Goal: Transaction & Acquisition: Purchase product/service

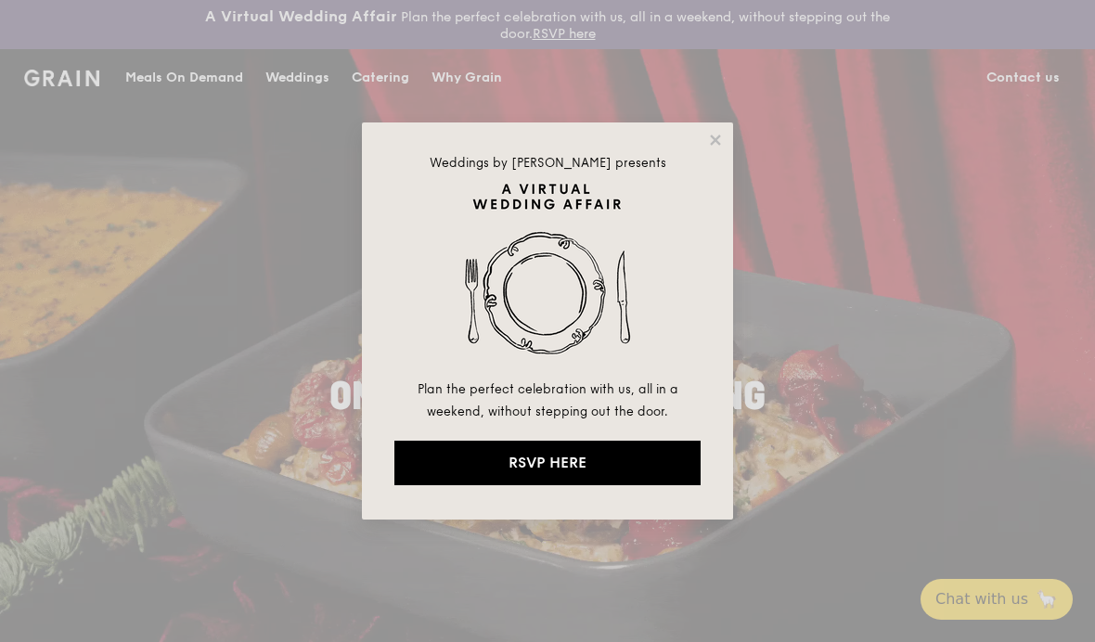
click at [1004, 397] on div "Weddings by Grain presents Plan the perfect celebration with us, all in a weeke…" at bounding box center [547, 321] width 1095 height 642
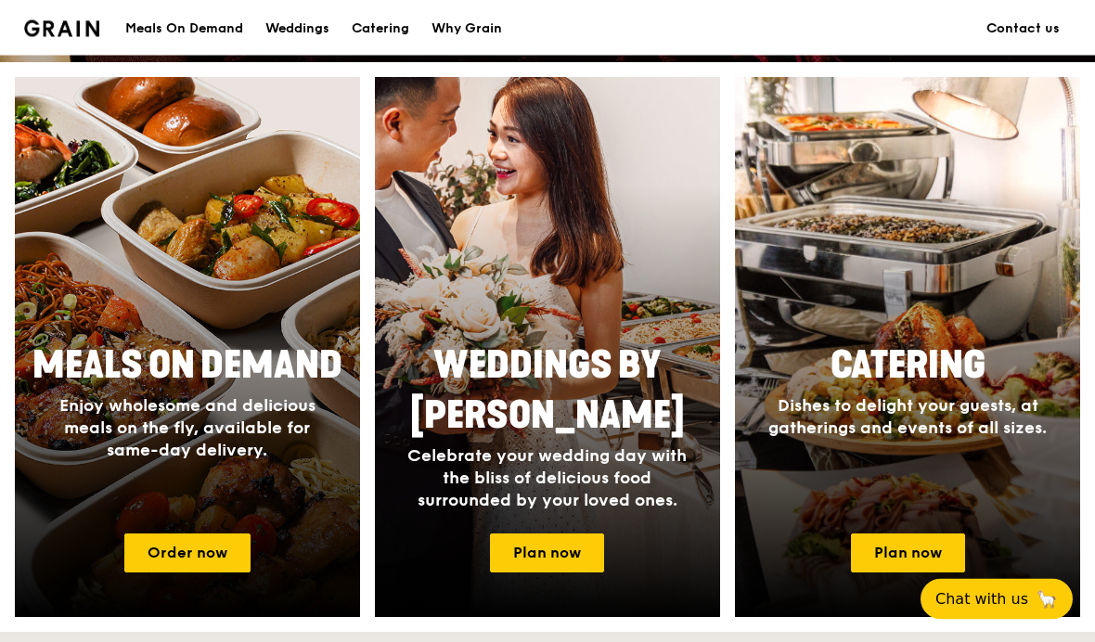
scroll to position [731, 0]
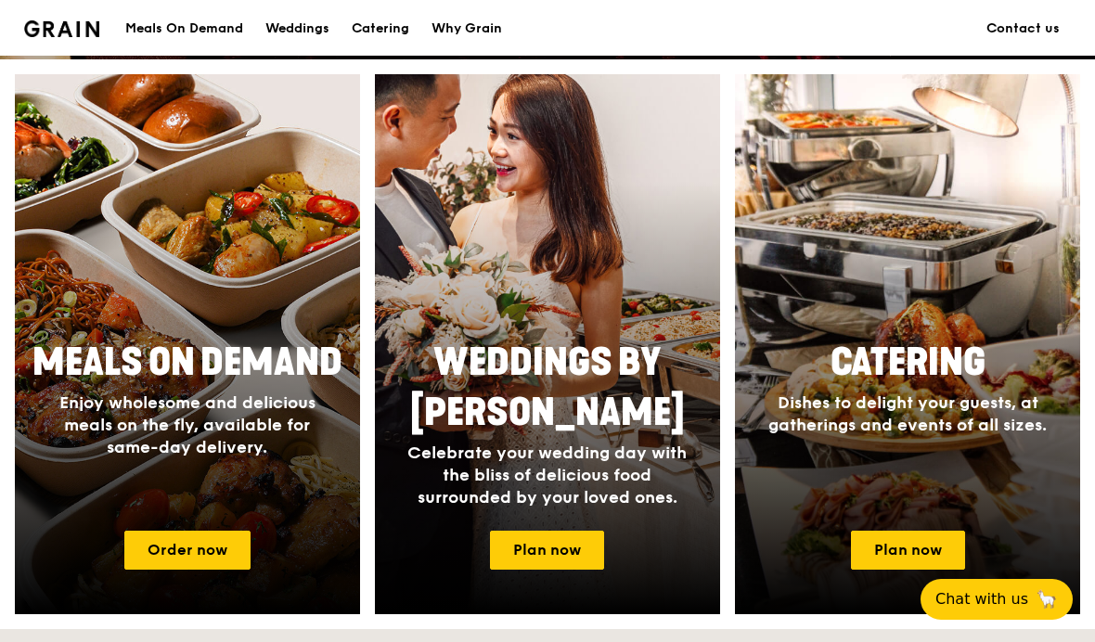
click at [187, 539] on link "Order now" at bounding box center [187, 550] width 126 height 39
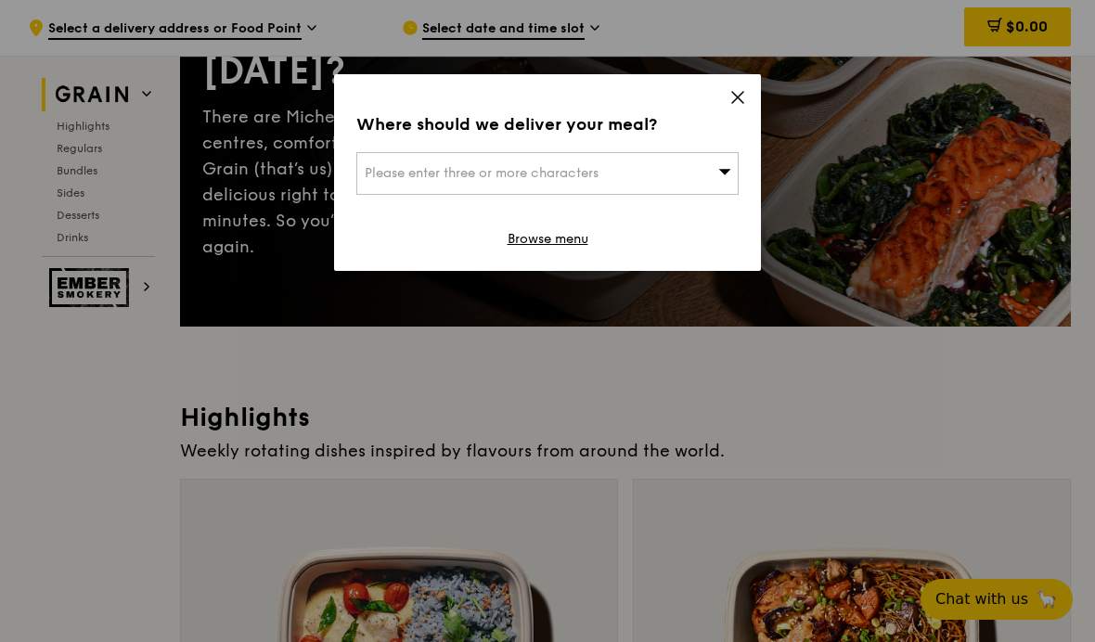
click at [592, 176] on span "Please enter three or more characters" at bounding box center [482, 173] width 234 height 16
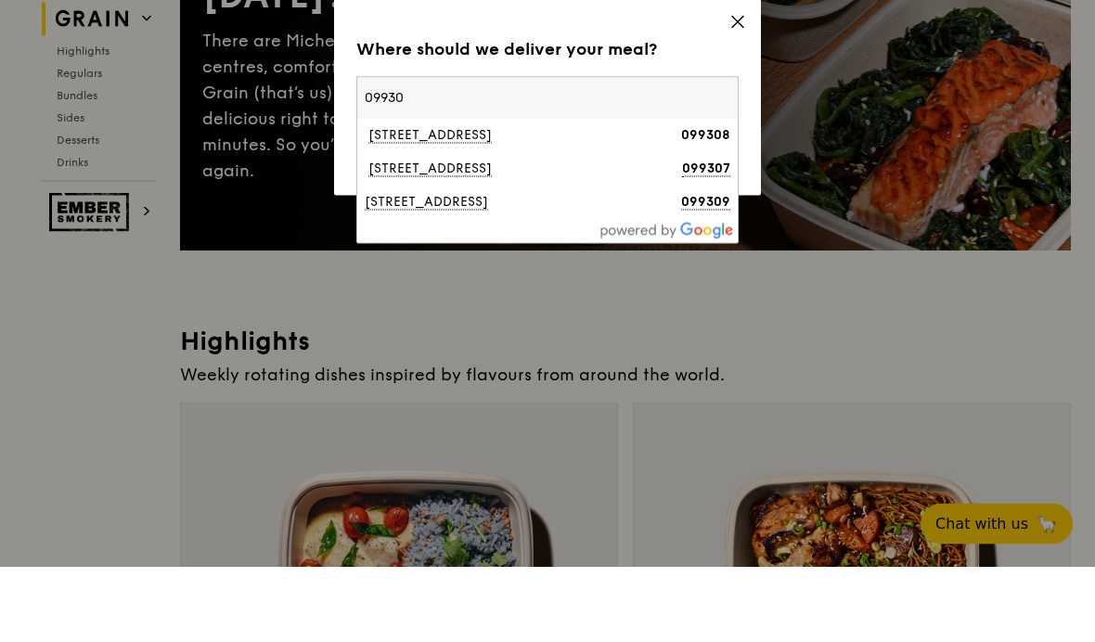
type input "099309"
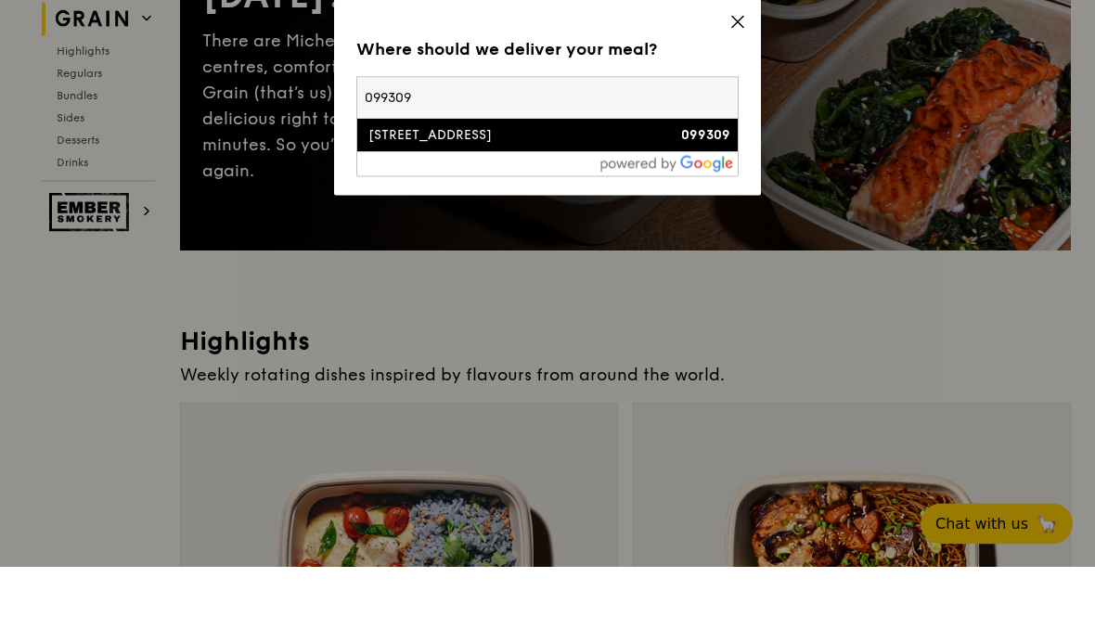
click at [399, 201] on div "[STREET_ADDRESS]" at bounding box center [502, 210] width 275 height 19
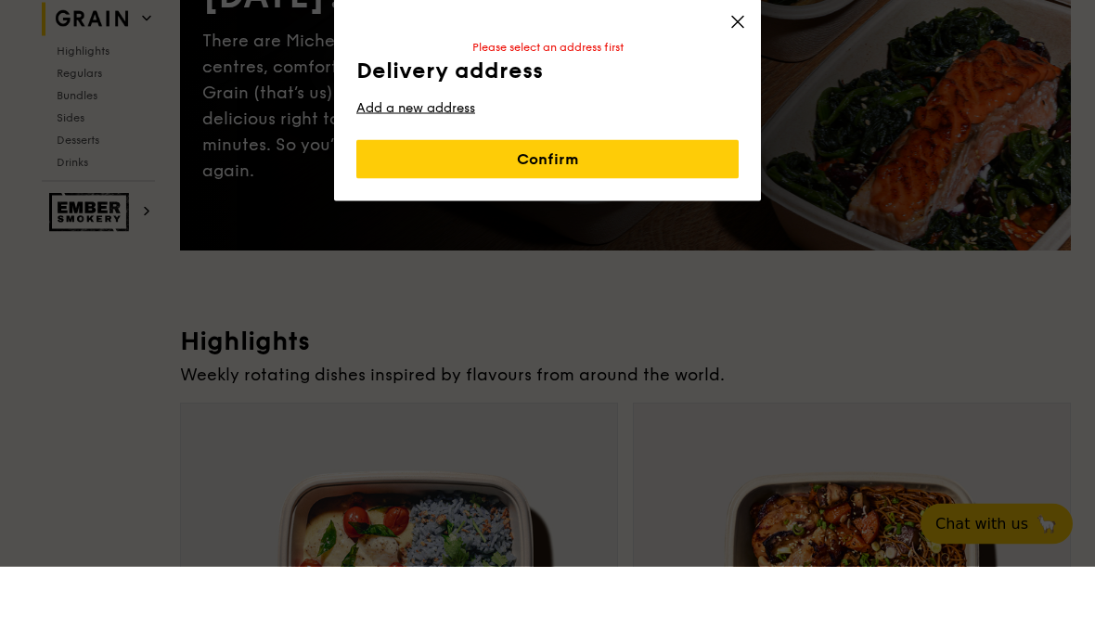
scroll to position [322, 0]
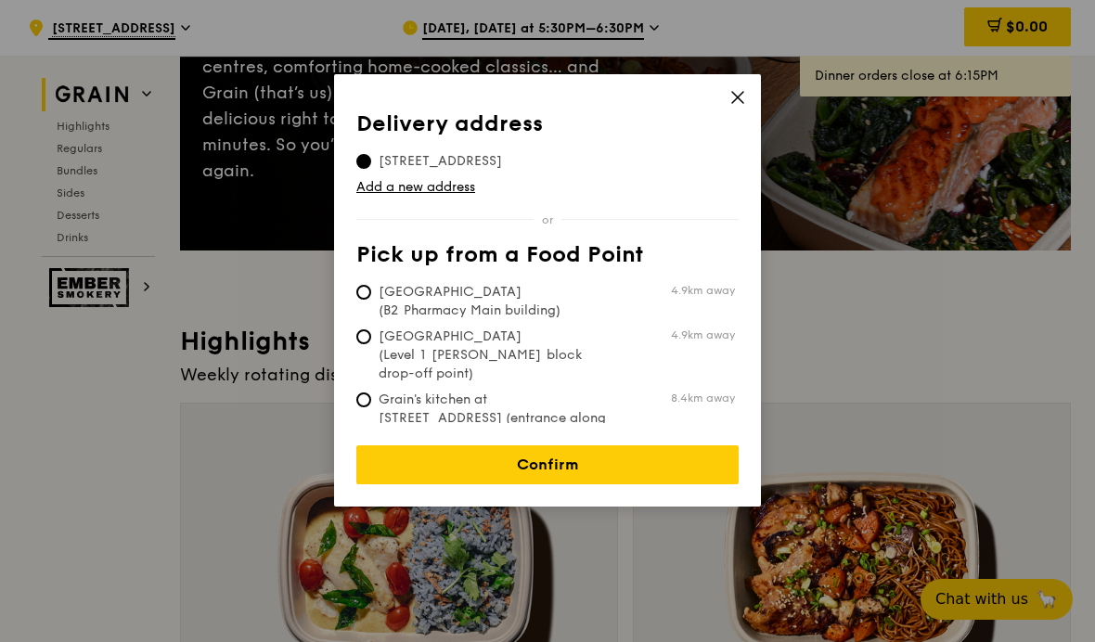
click at [429, 447] on link "Confirm" at bounding box center [547, 464] width 382 height 39
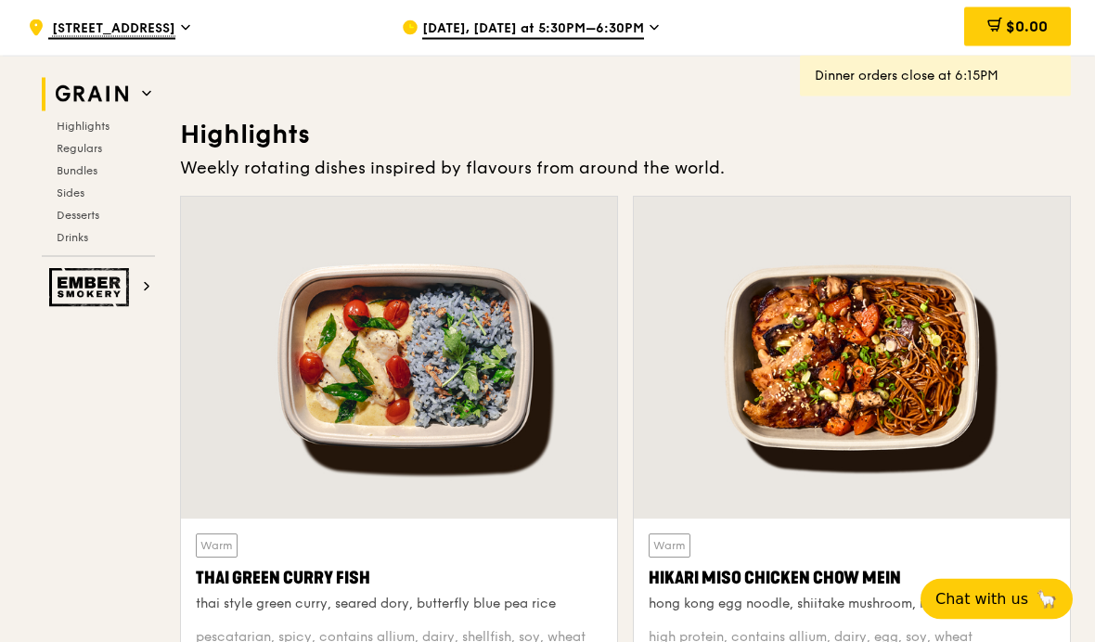
scroll to position [606, 0]
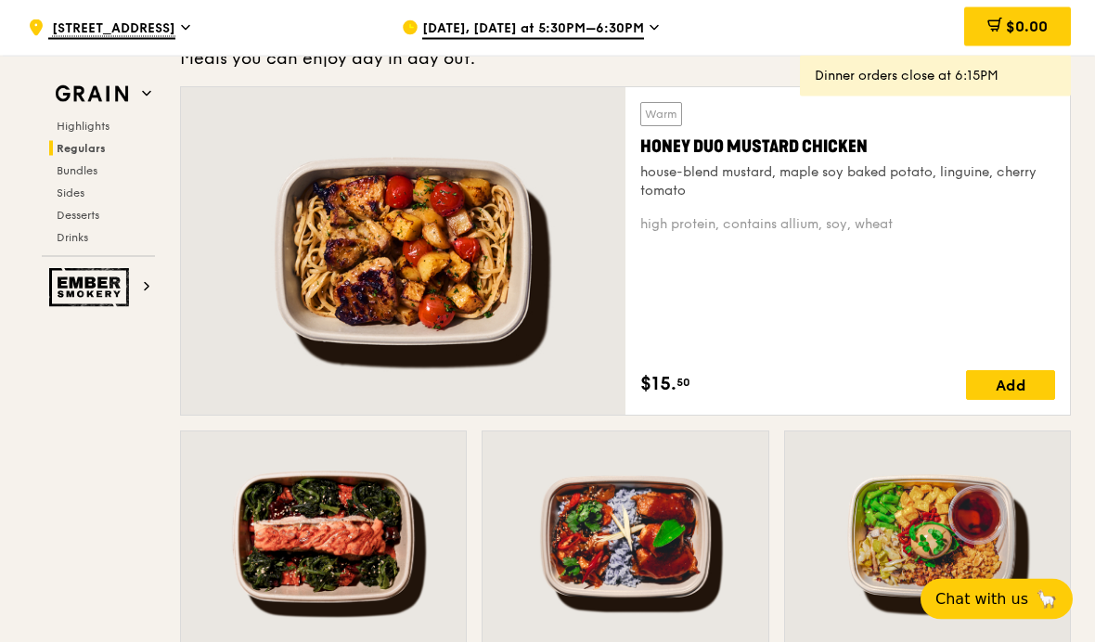
scroll to position [1314, 0]
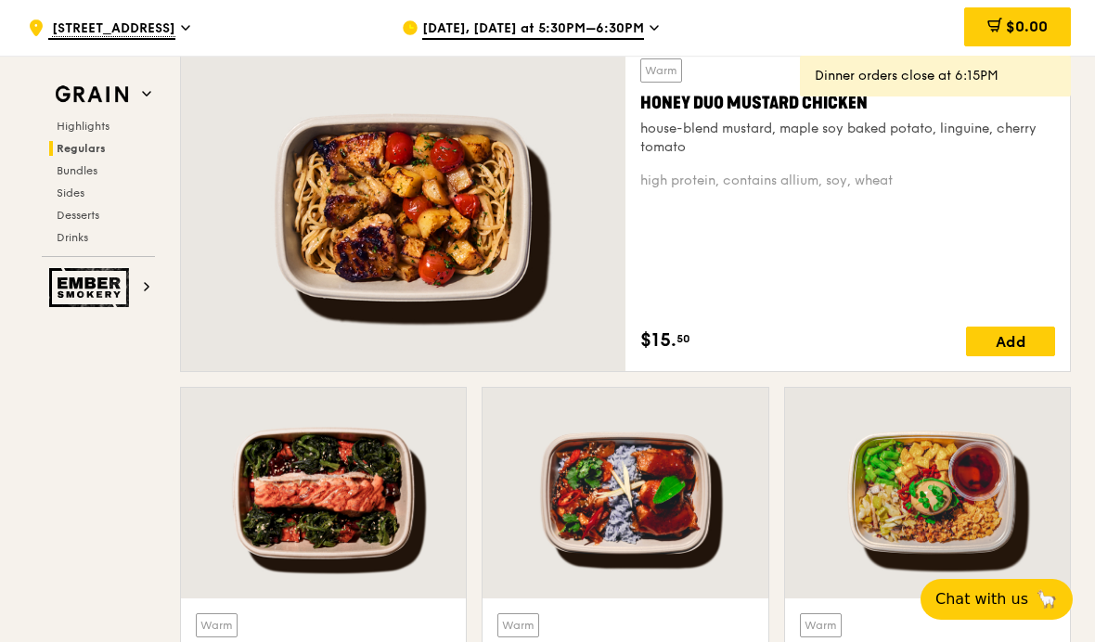
click at [86, 124] on span "Highlights" at bounding box center [83, 126] width 53 height 13
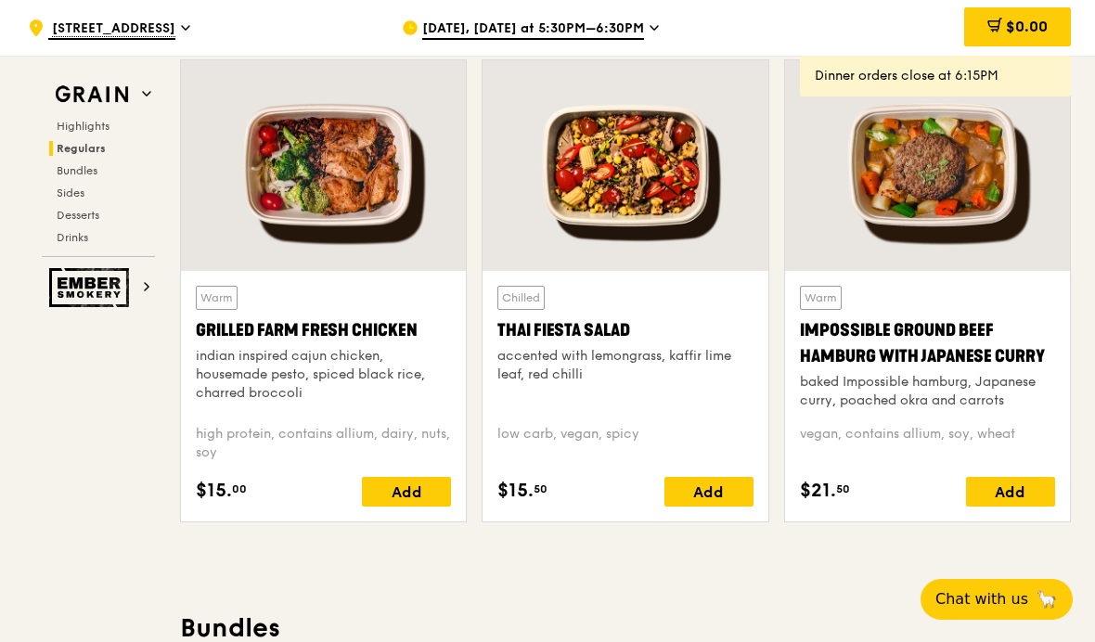
scroll to position [2165, 0]
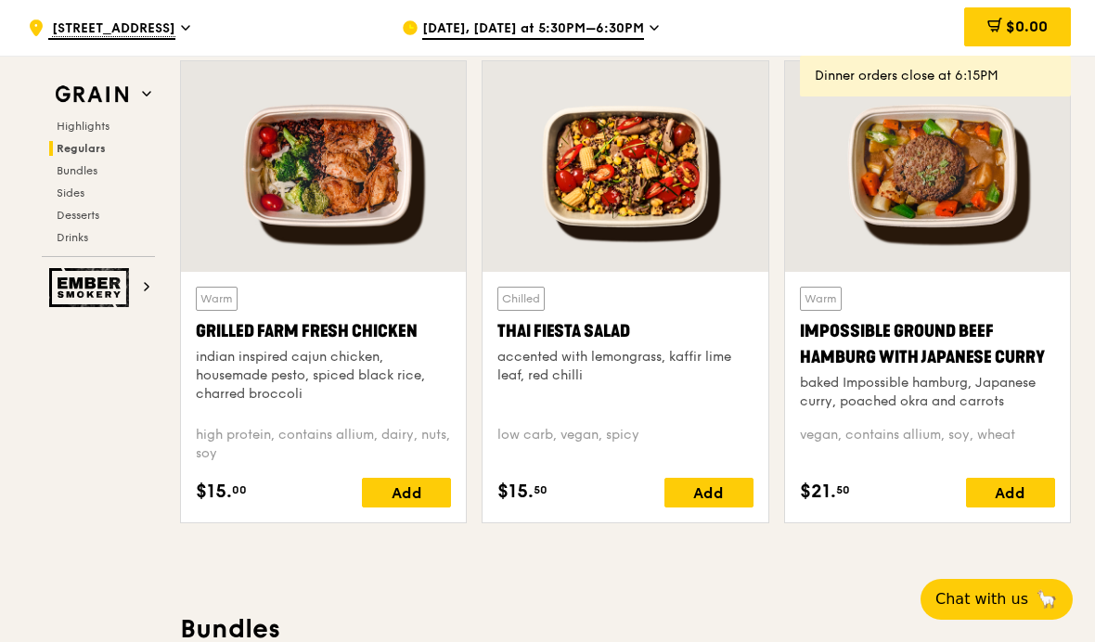
click at [127, 281] on img at bounding box center [91, 287] width 85 height 39
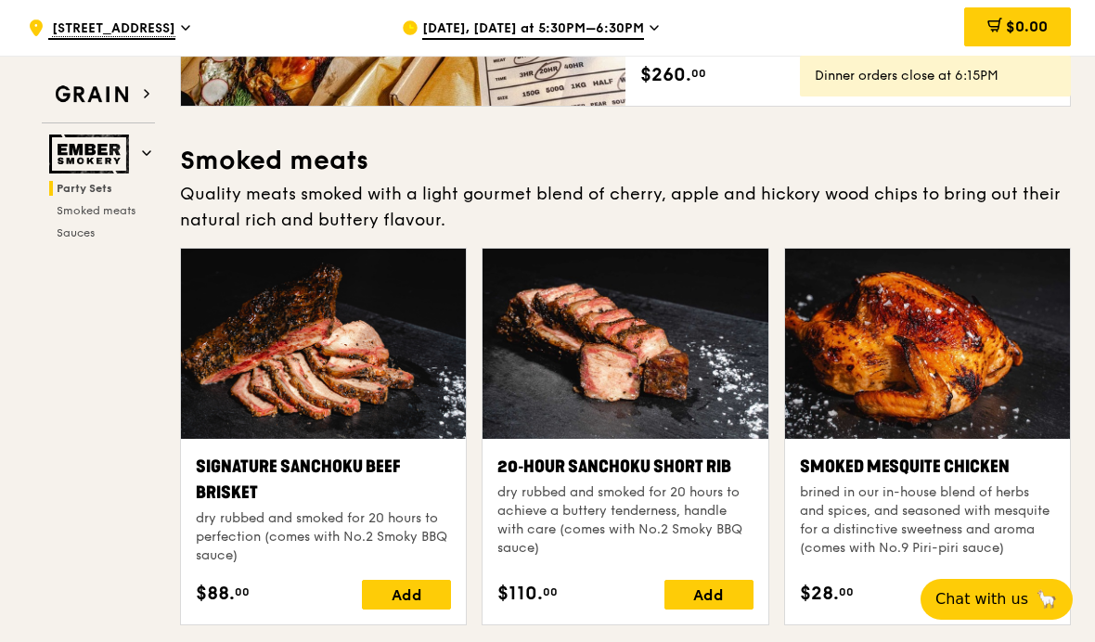
scroll to position [478, 0]
click at [122, 148] on img at bounding box center [91, 154] width 85 height 39
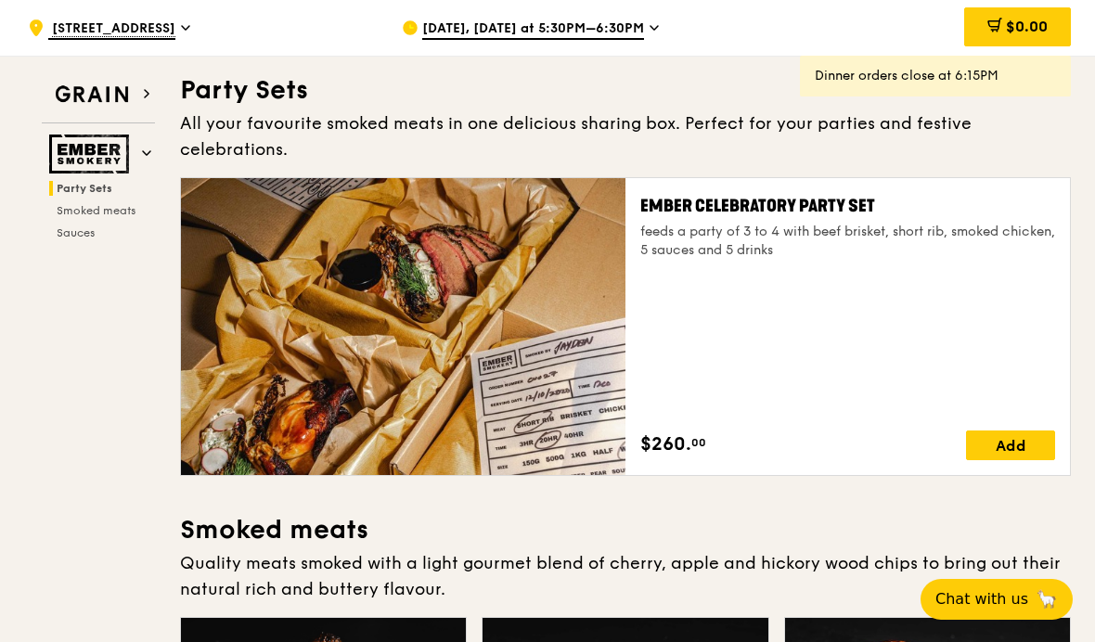
click at [134, 87] on img at bounding box center [91, 94] width 85 height 33
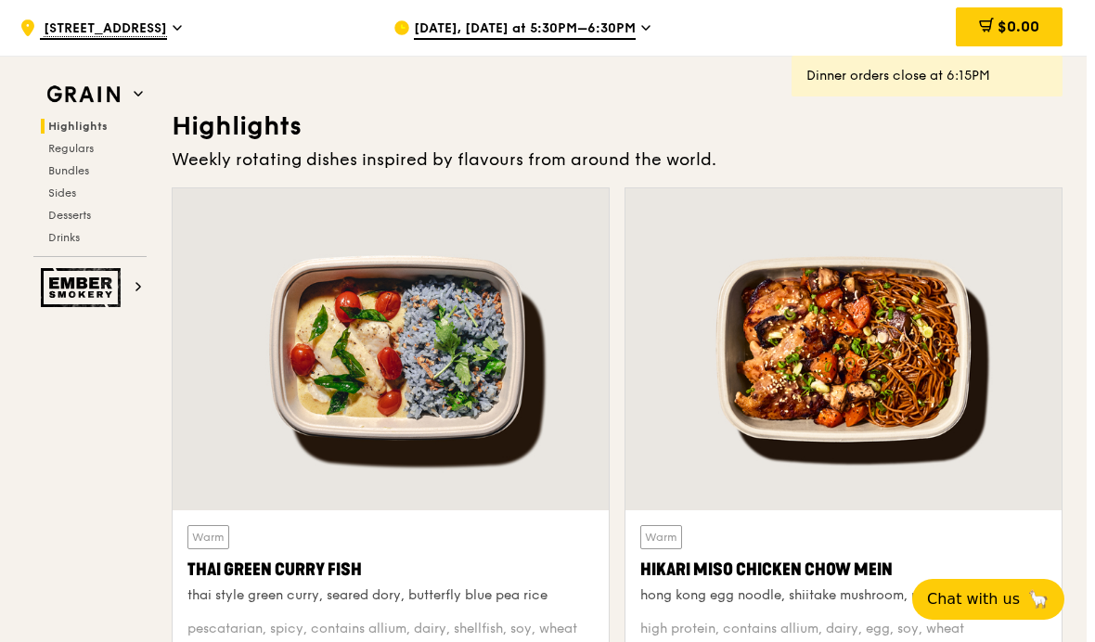
scroll to position [546, 0]
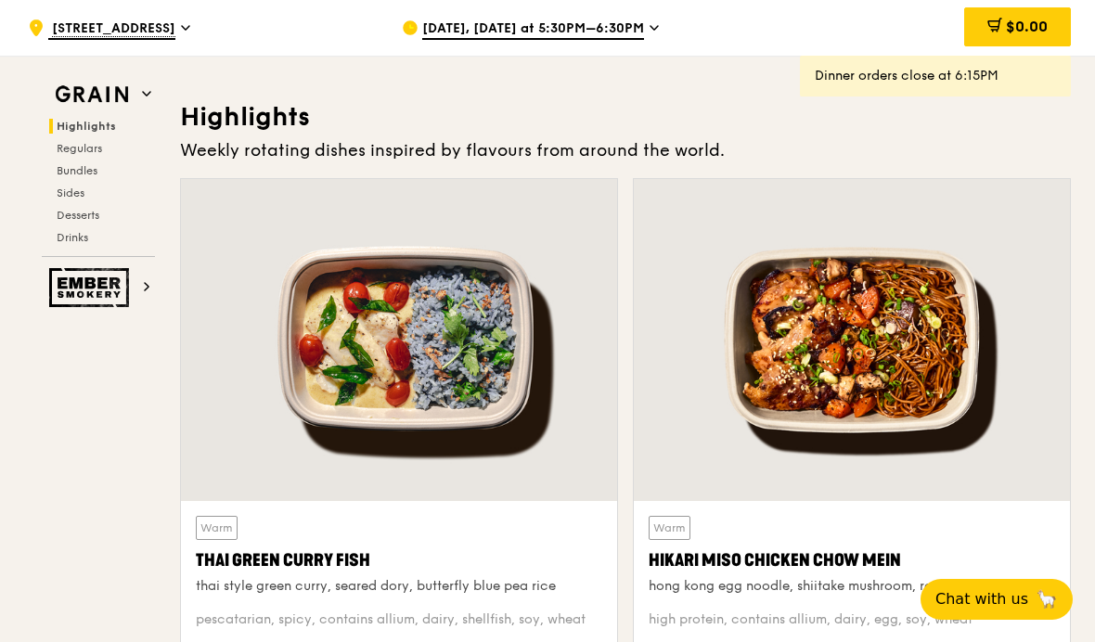
click at [441, 32] on span "Oct 7, Today at 5:30PM–6:30PM" at bounding box center [533, 29] width 222 height 20
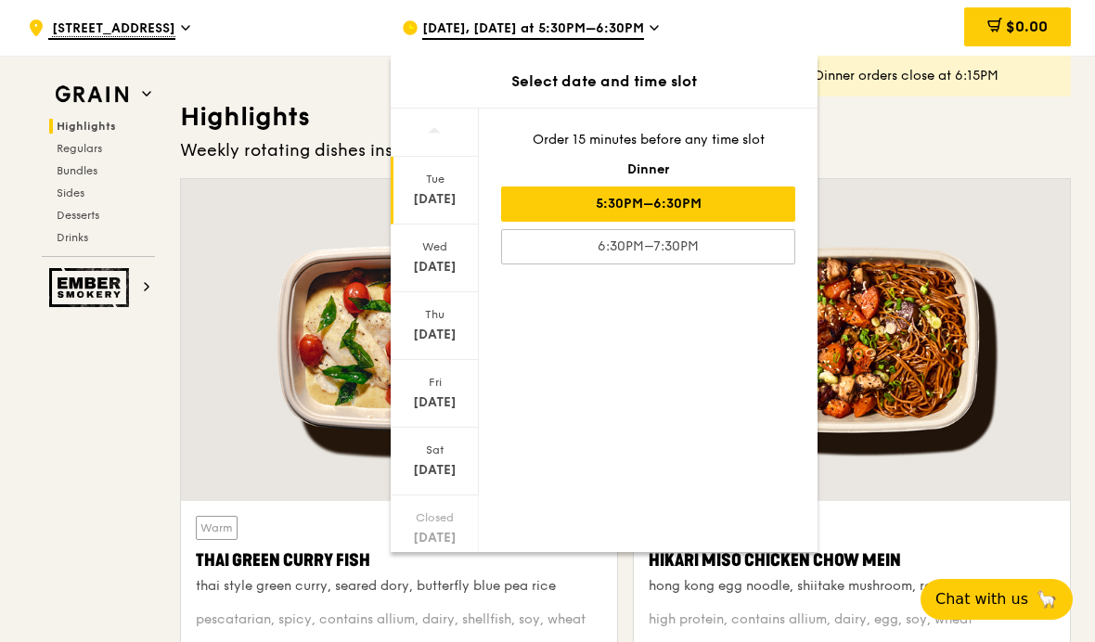
click at [426, 393] on div "Oct 10" at bounding box center [434, 402] width 83 height 19
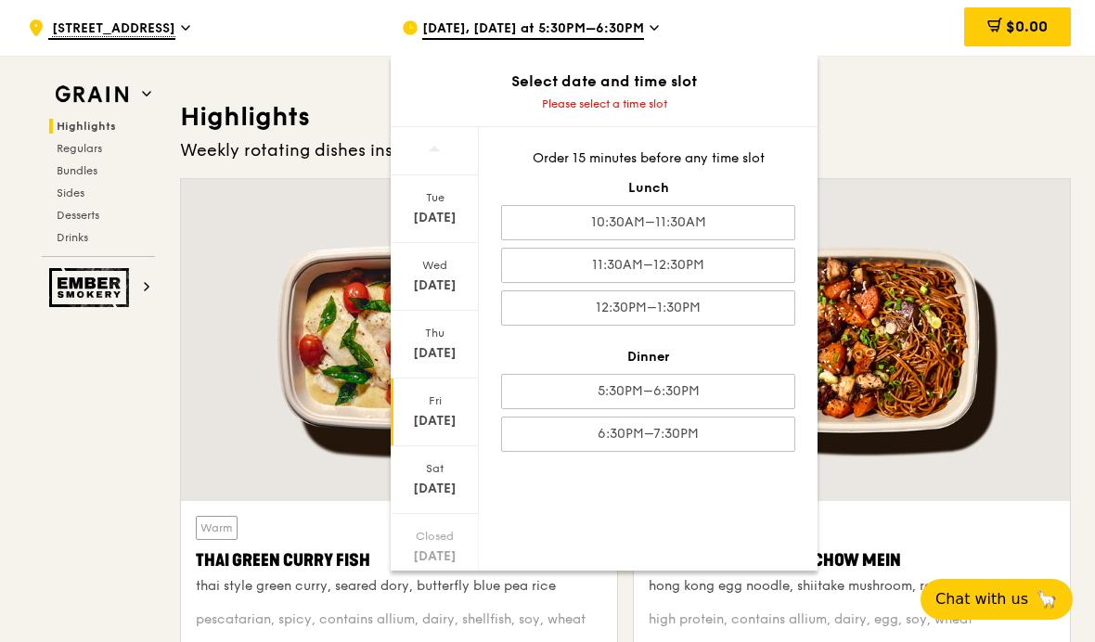
click at [551, 389] on div "5:30PM–6:30PM" at bounding box center [648, 391] width 294 height 35
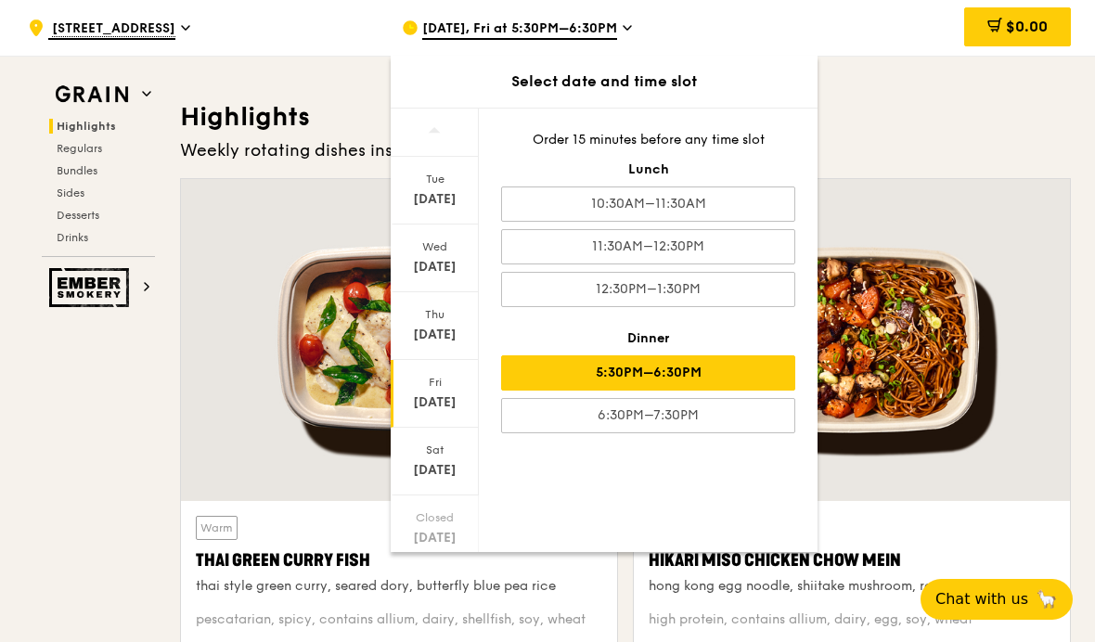
click at [1030, 129] on h3 "Highlights" at bounding box center [625, 116] width 891 height 33
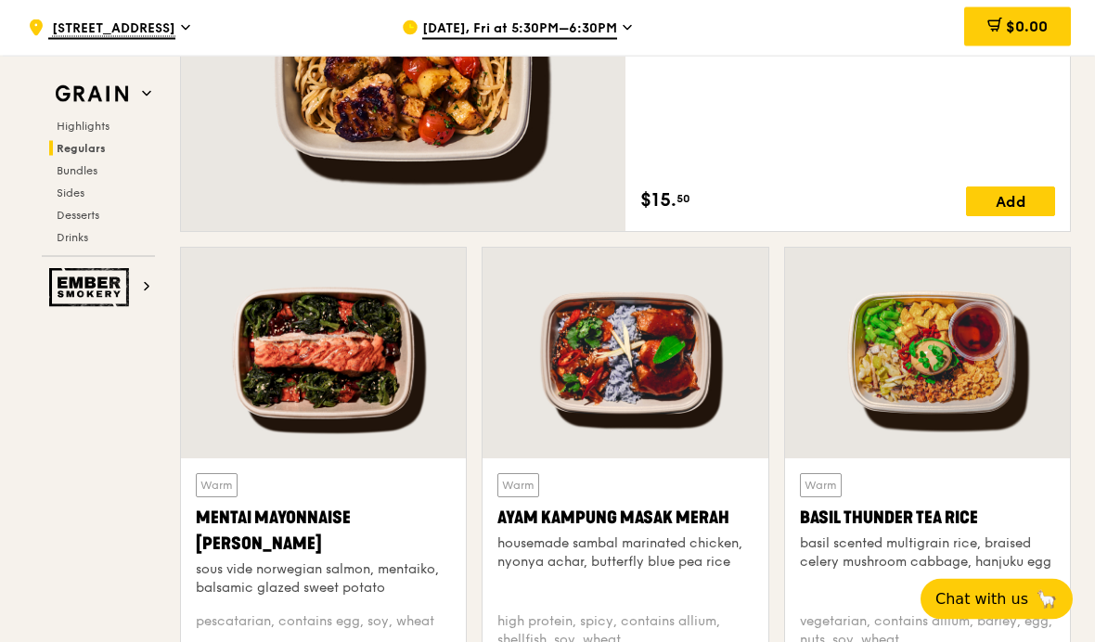
scroll to position [1501, 0]
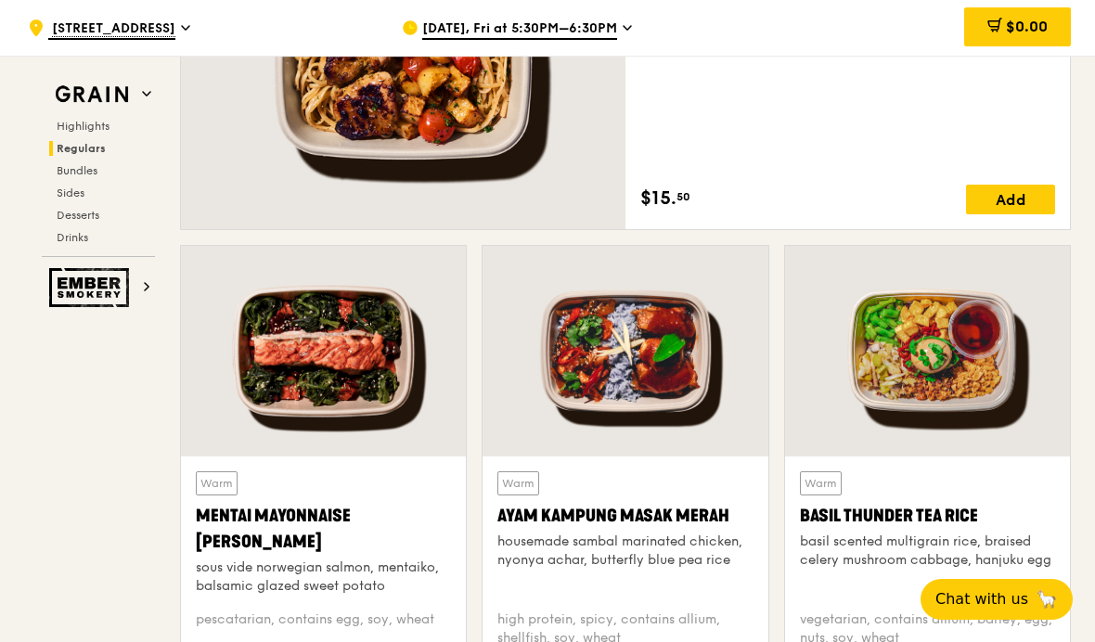
click at [81, 288] on img at bounding box center [91, 287] width 85 height 39
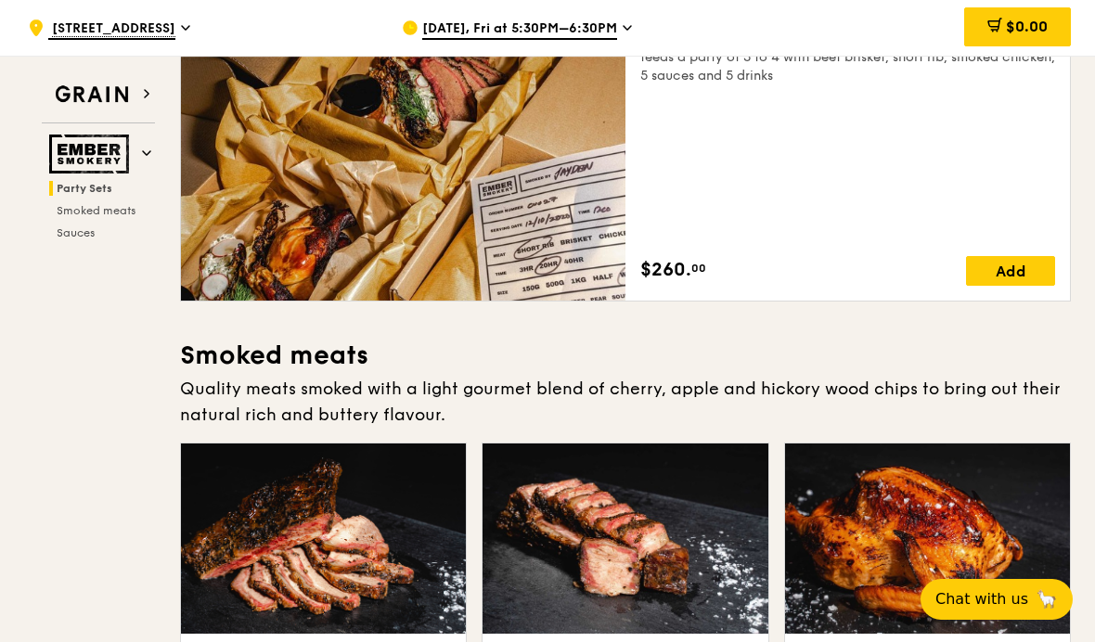
scroll to position [457, 0]
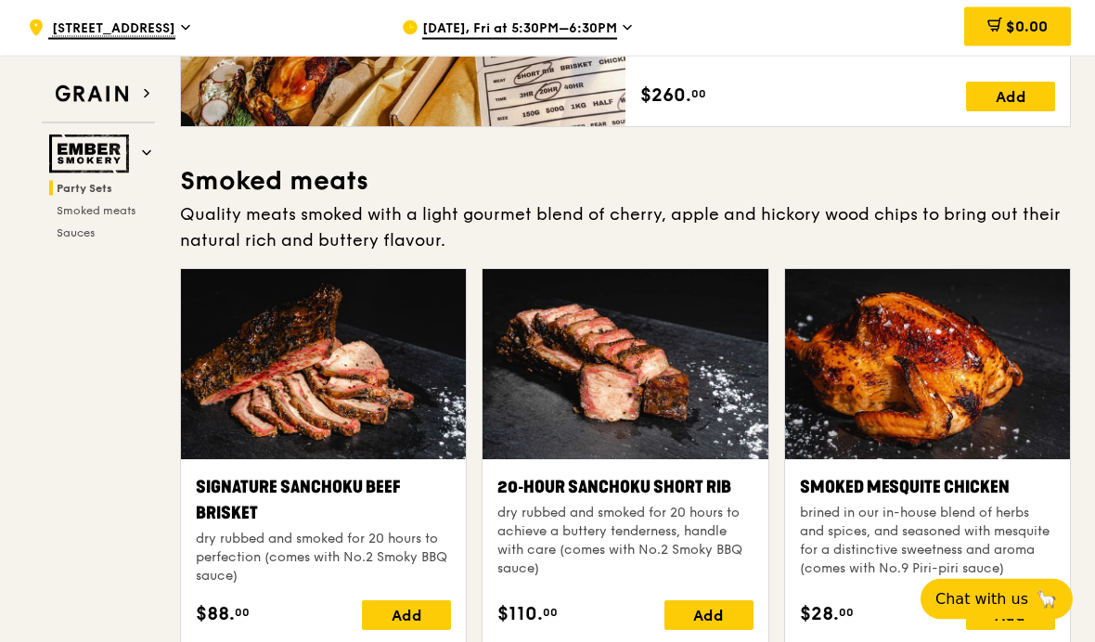
click at [373, 601] on div "Add" at bounding box center [406, 616] width 89 height 30
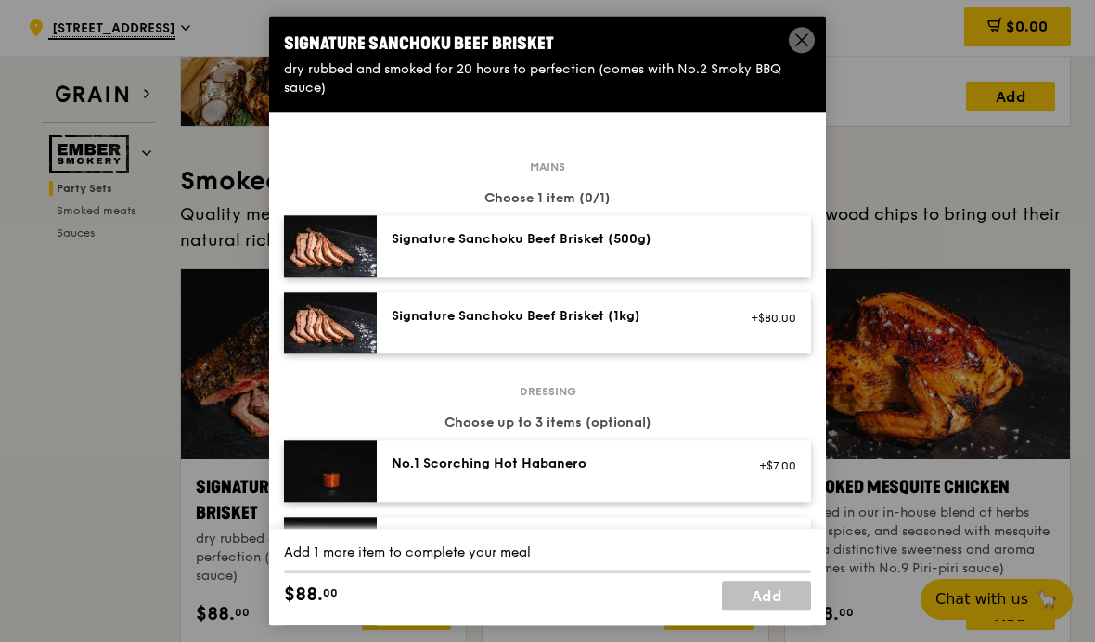
scroll to position [534, 0]
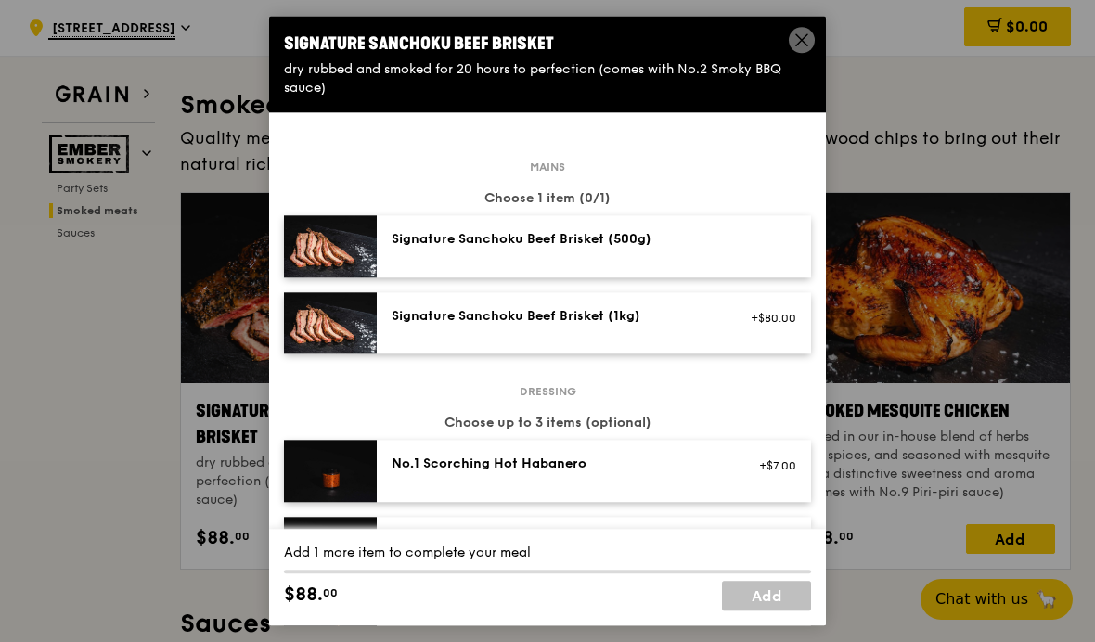
click at [752, 329] on div "+$80.00" at bounding box center [771, 318] width 71 height 22
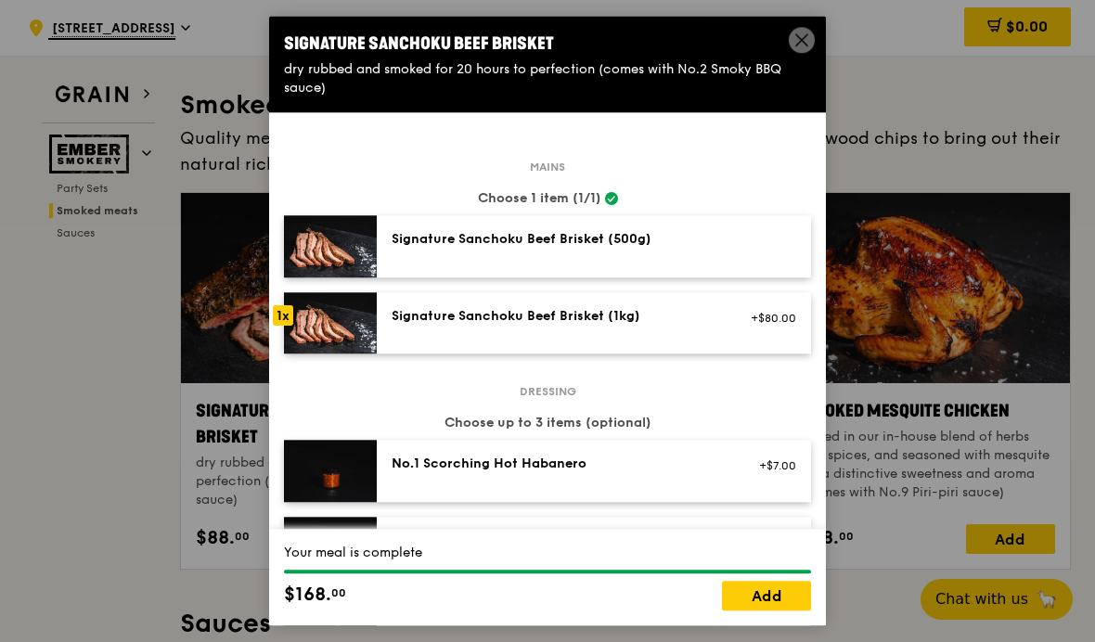
click at [801, 48] on icon at bounding box center [801, 40] width 17 height 17
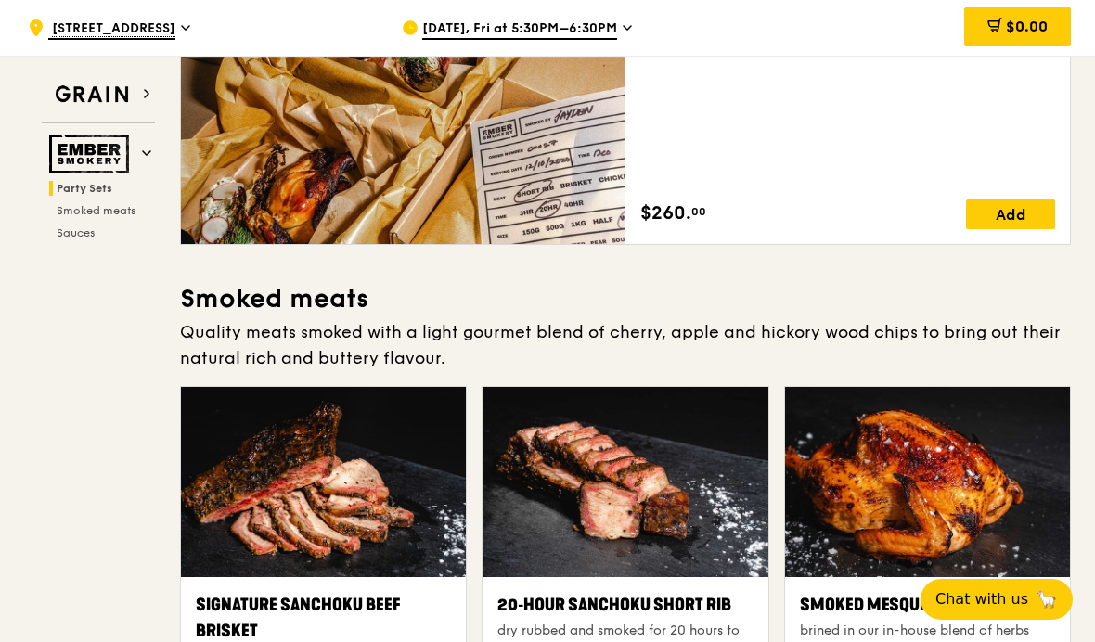
scroll to position [0, 0]
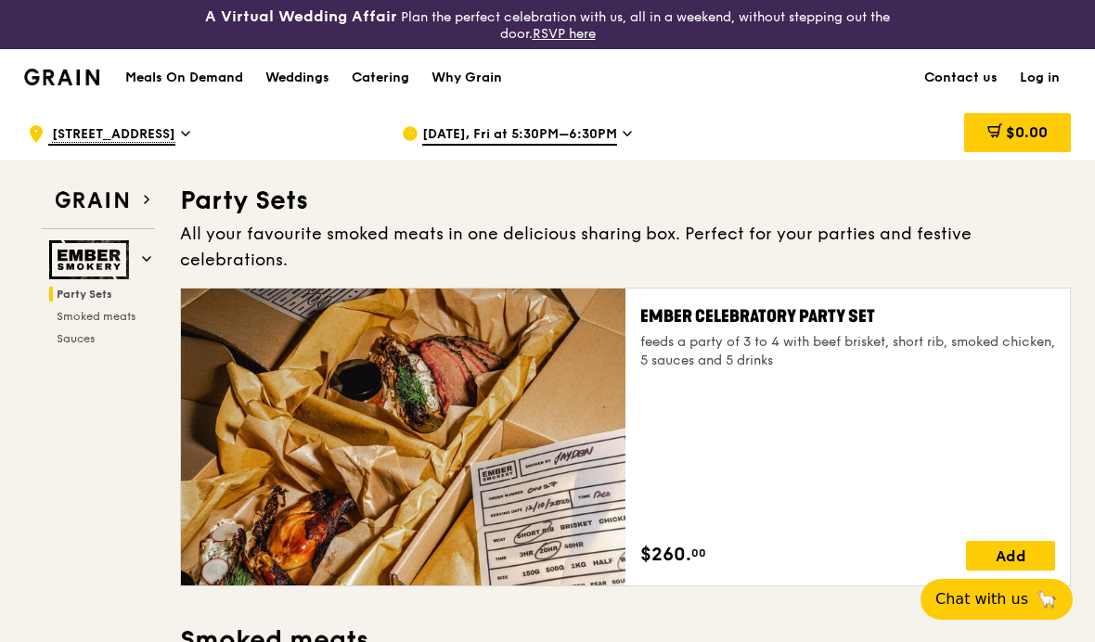
click at [958, 382] on div "Ember Celebratory Party Set feeds a party of 3 to 4 with beef brisket, short ri…" at bounding box center [847, 436] width 415 height 267
click at [893, 487] on div "Ember Celebratory Party Set feeds a party of 3 to 4 with beef brisket, short ri…" at bounding box center [847, 436] width 415 height 267
click at [256, 450] on div at bounding box center [403, 437] width 444 height 297
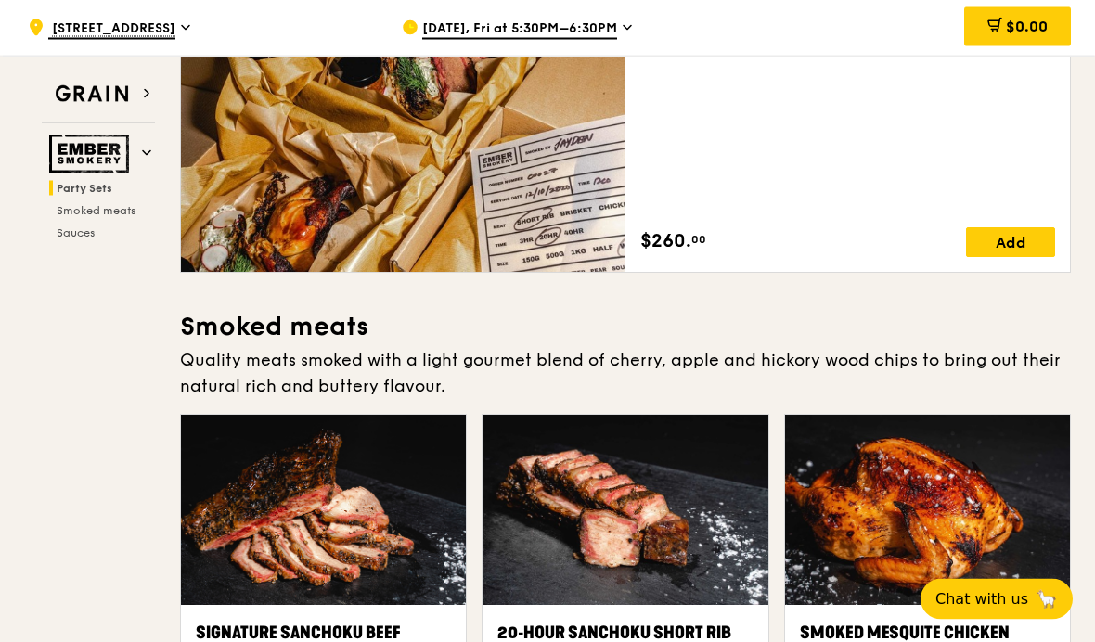
scroll to position [456, 0]
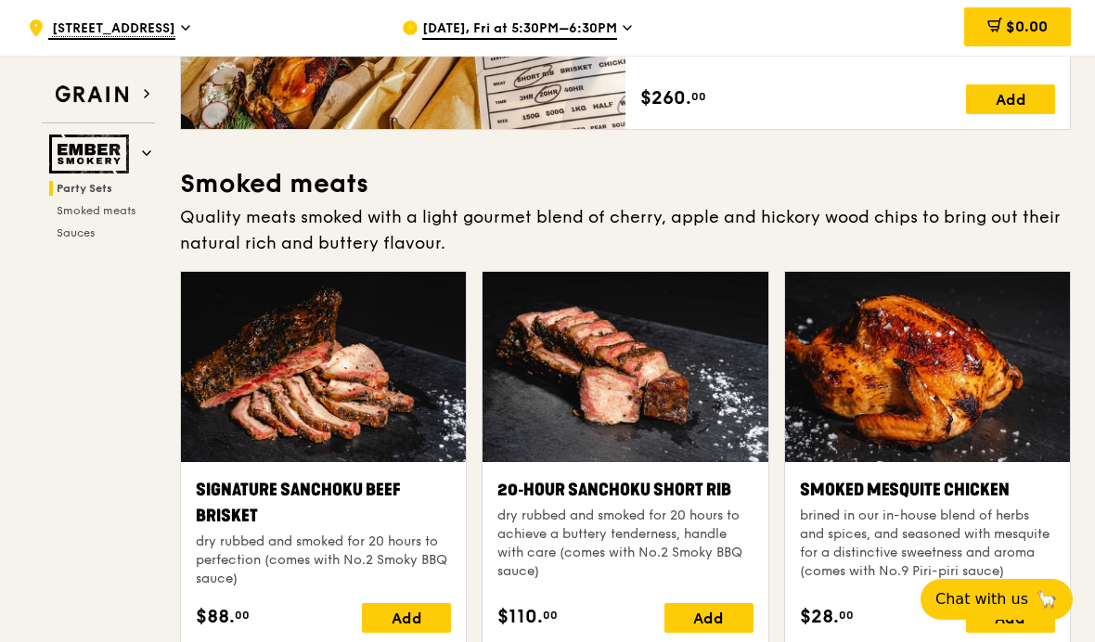
click at [249, 608] on span "00" at bounding box center [242, 615] width 15 height 15
click at [379, 603] on div "Add" at bounding box center [406, 618] width 89 height 30
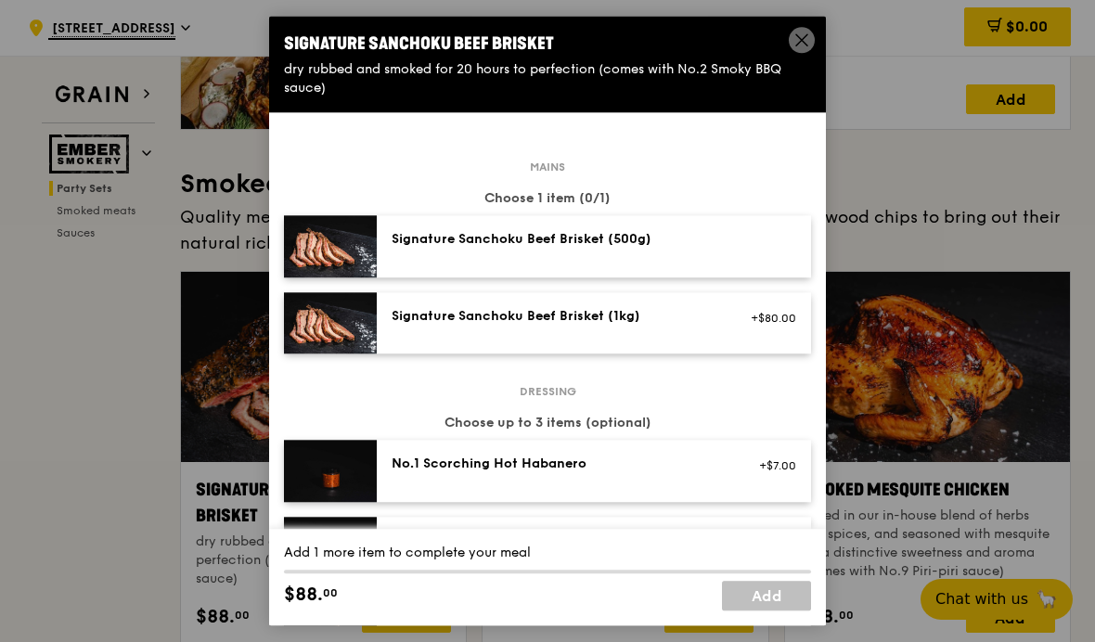
click at [361, 338] on img at bounding box center [330, 323] width 93 height 62
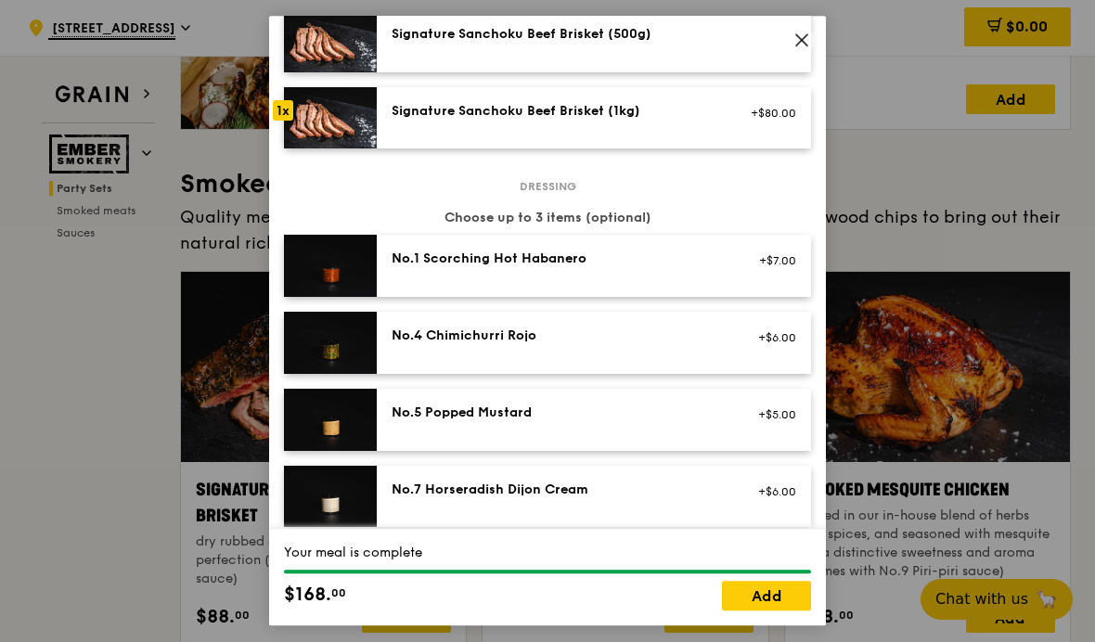
scroll to position [212, 0]
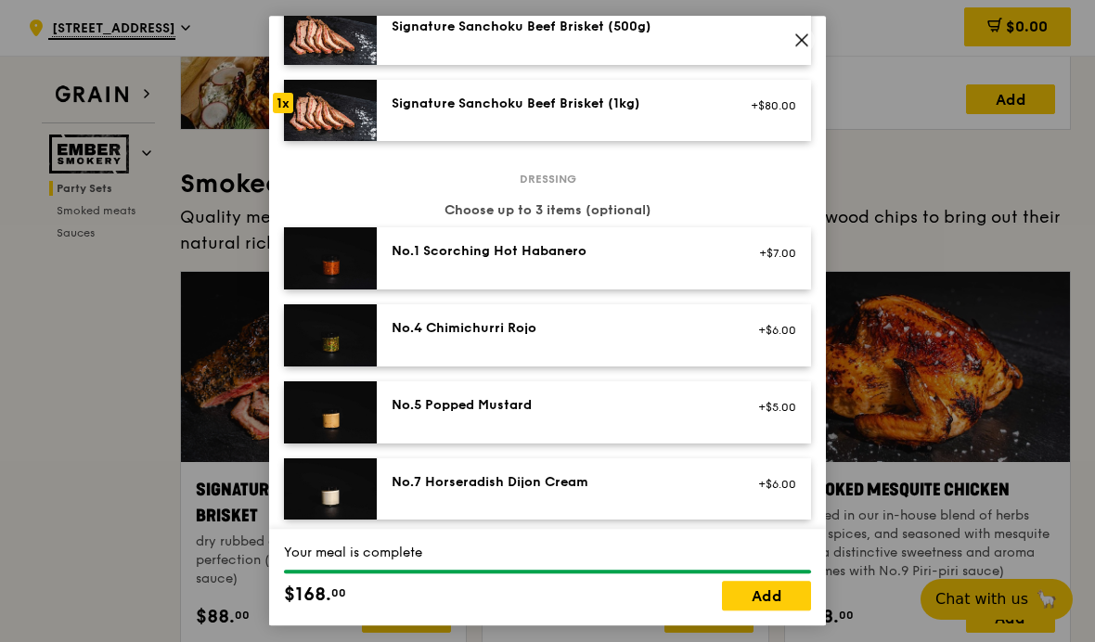
click at [334, 356] on img at bounding box center [330, 335] width 93 height 62
click at [334, 520] on img at bounding box center [330, 489] width 93 height 62
click at [736, 611] on link "Add" at bounding box center [766, 597] width 89 height 30
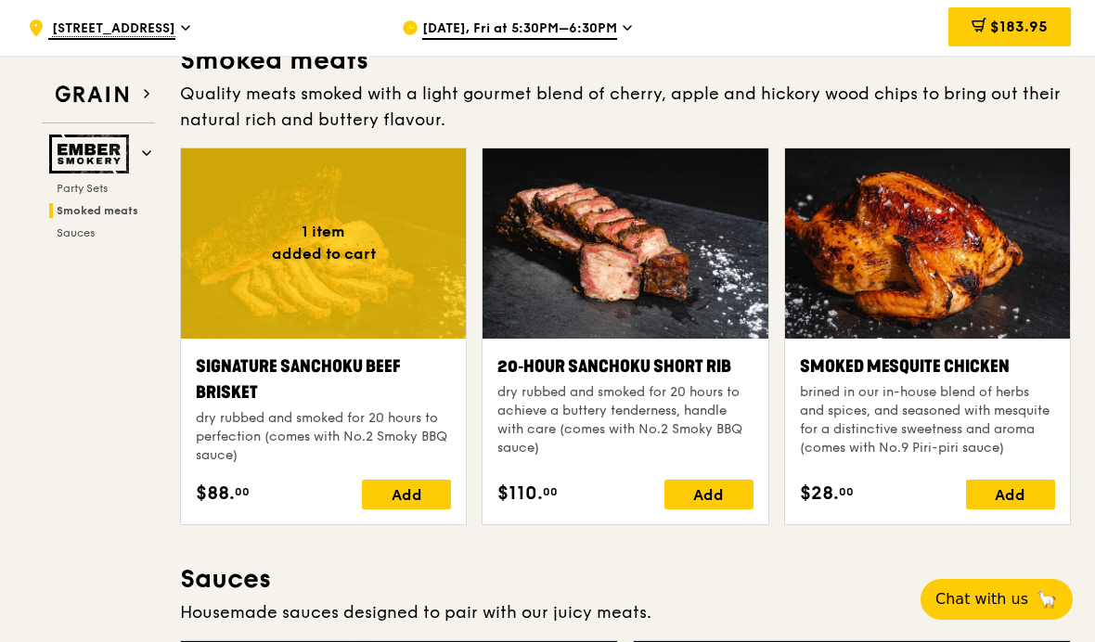
scroll to position [582, 0]
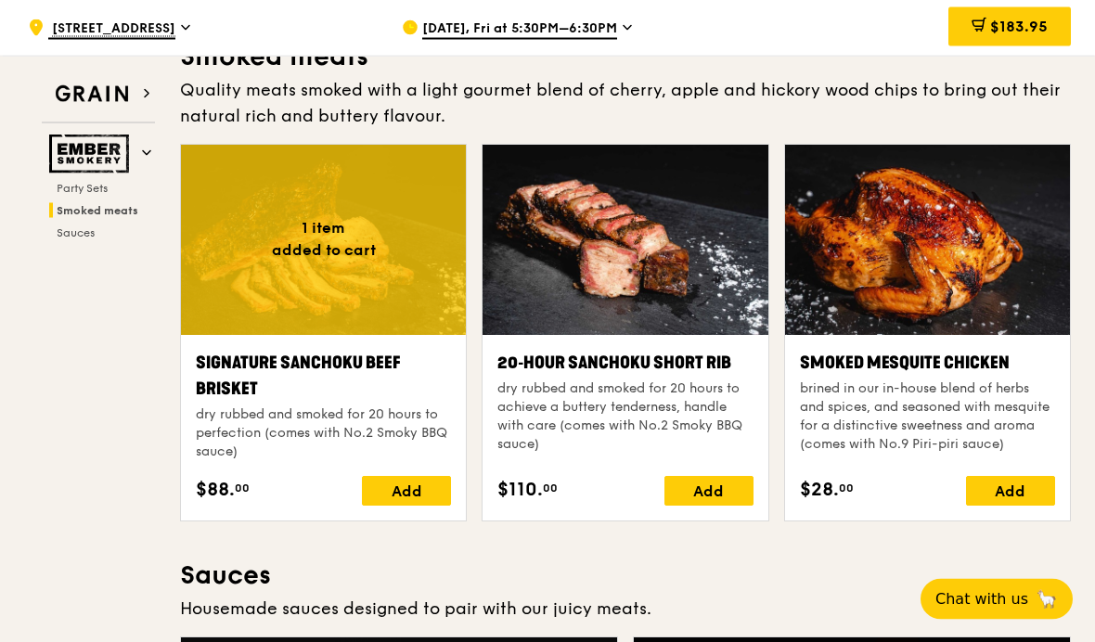
click at [1019, 477] on div "Add" at bounding box center [1010, 492] width 89 height 30
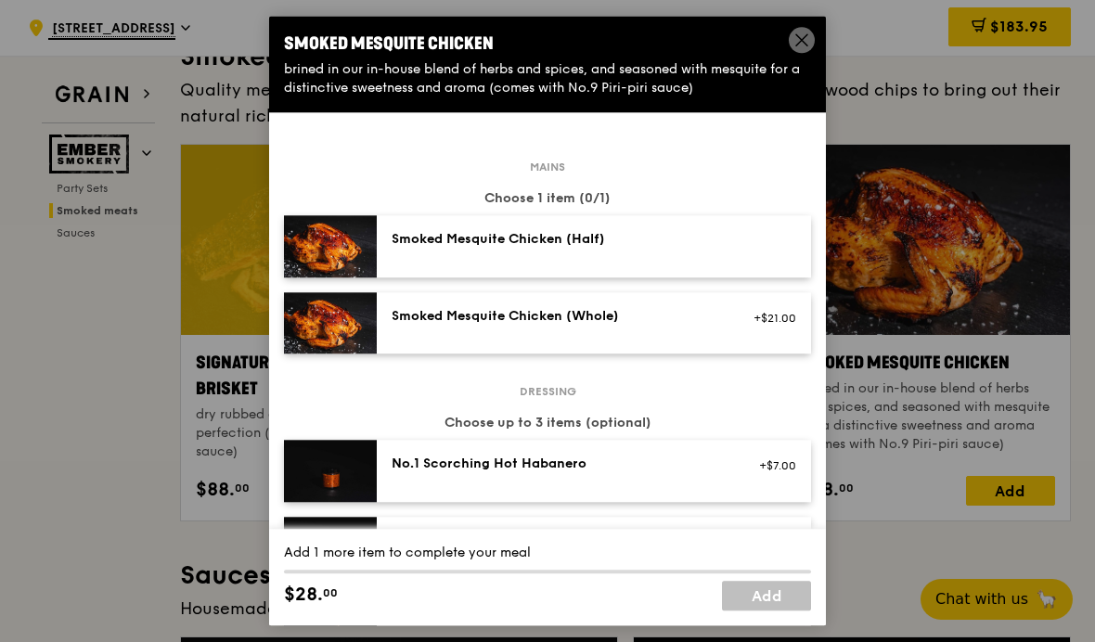
click at [339, 317] on img at bounding box center [330, 323] width 93 height 62
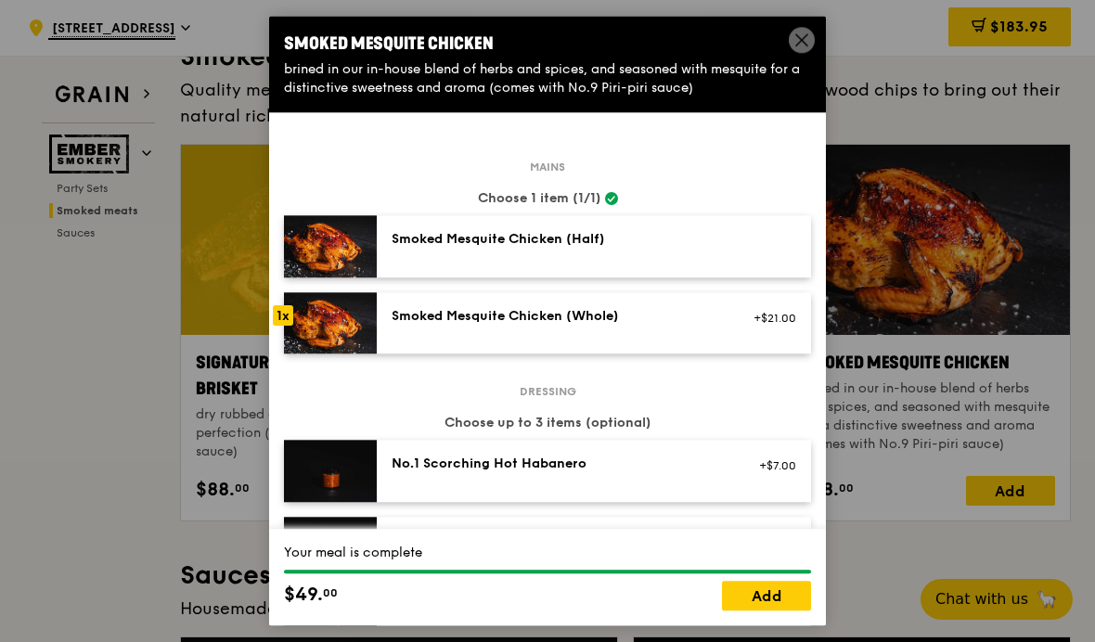
click at [746, 611] on link "Add" at bounding box center [766, 597] width 89 height 30
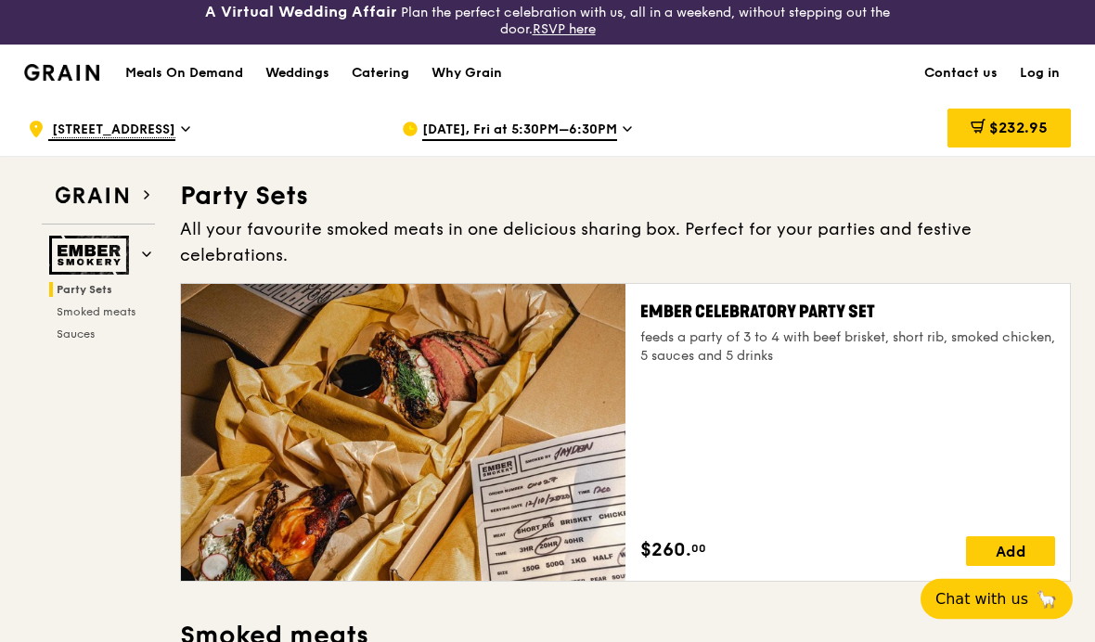
scroll to position [0, 0]
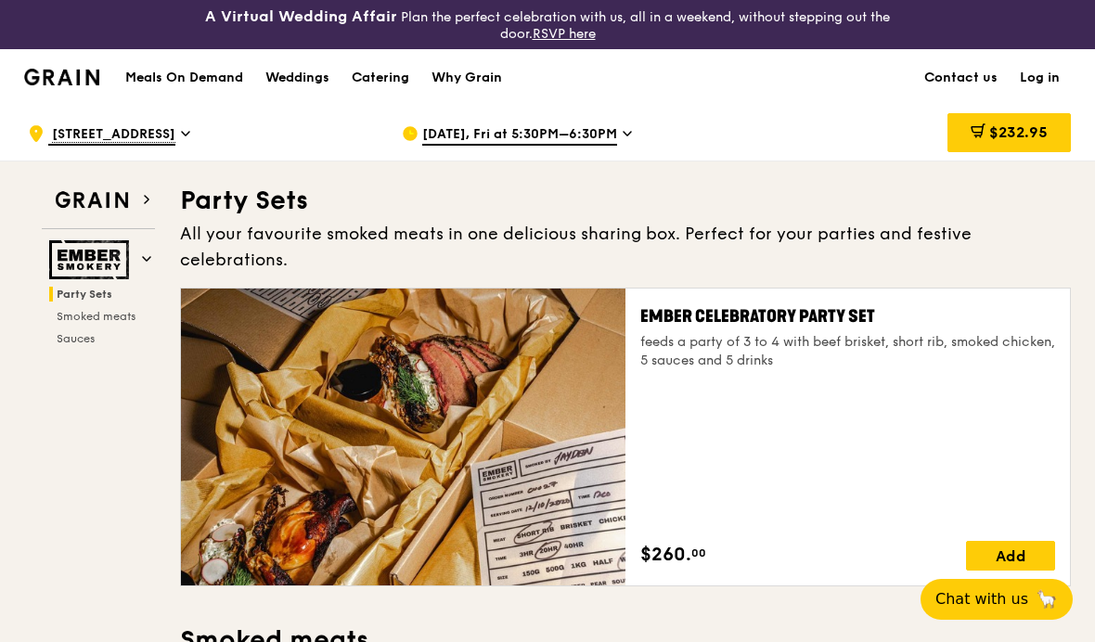
click at [971, 136] on icon at bounding box center [978, 130] width 15 height 15
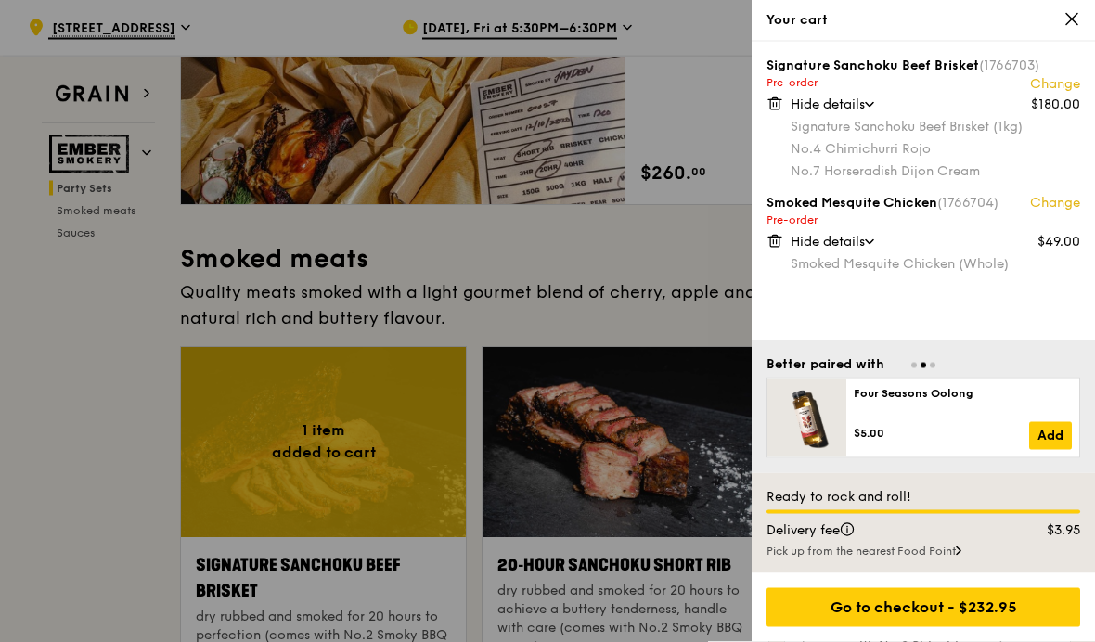
scroll to position [380, 0]
click at [83, 448] on div at bounding box center [547, 321] width 1095 height 642
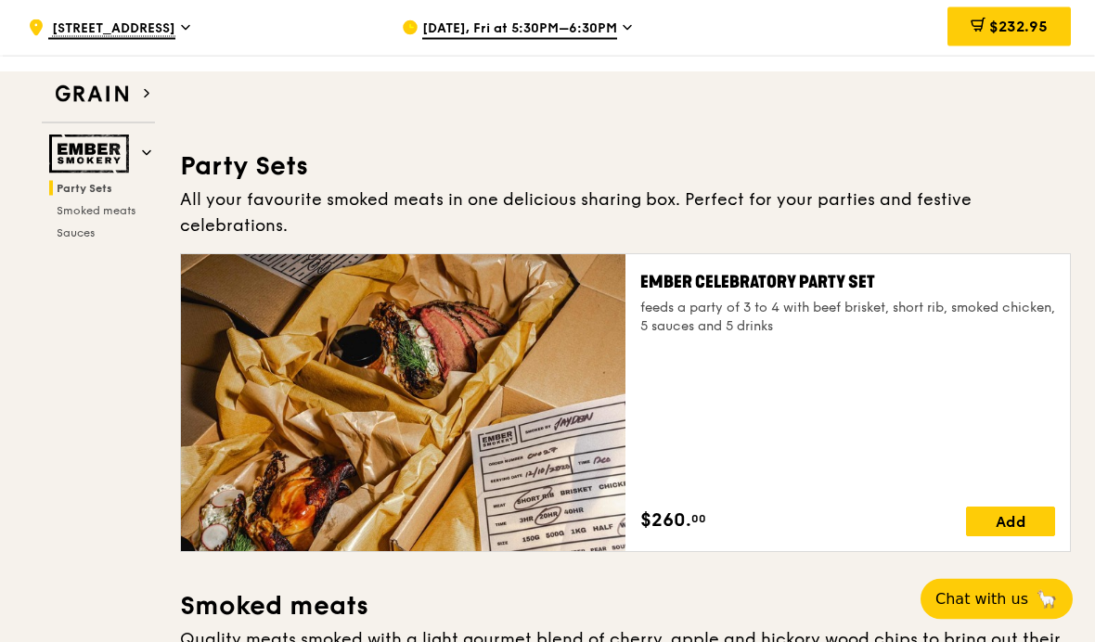
scroll to position [0, 0]
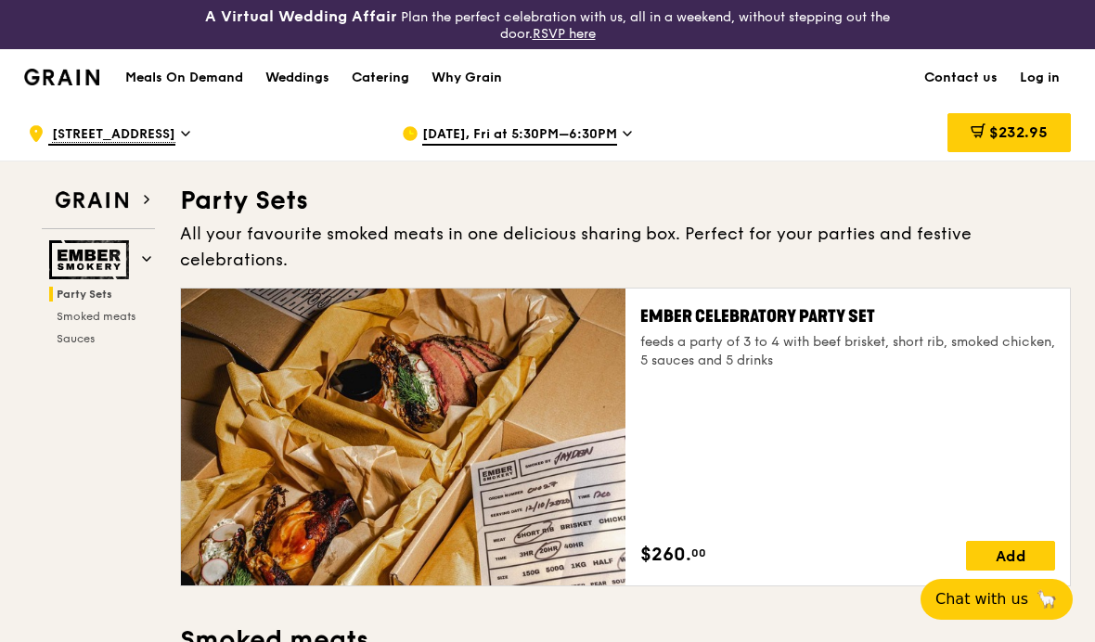
click at [173, 76] on h1 "Meals On Demand" at bounding box center [184, 78] width 118 height 19
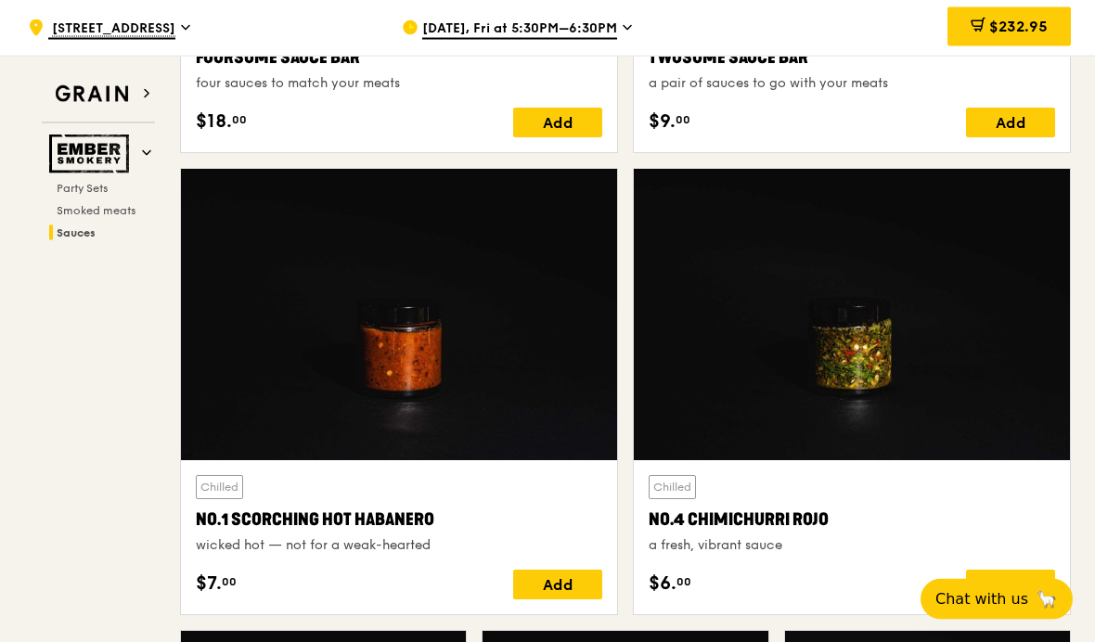
scroll to position [1587, 0]
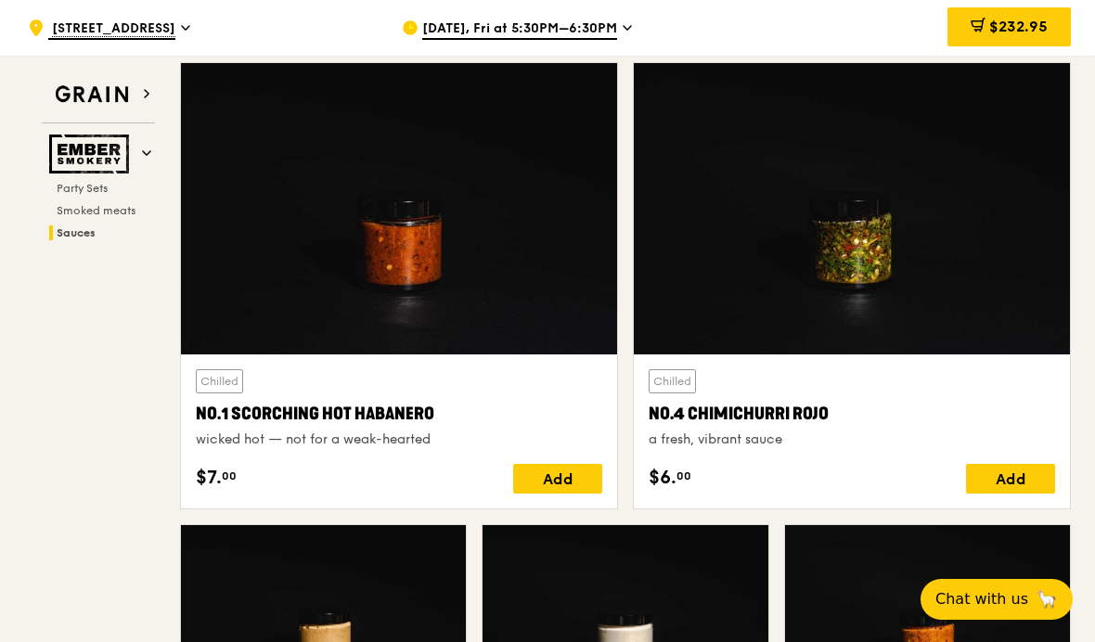
click at [67, 193] on span "Party Sets" at bounding box center [82, 188] width 51 height 13
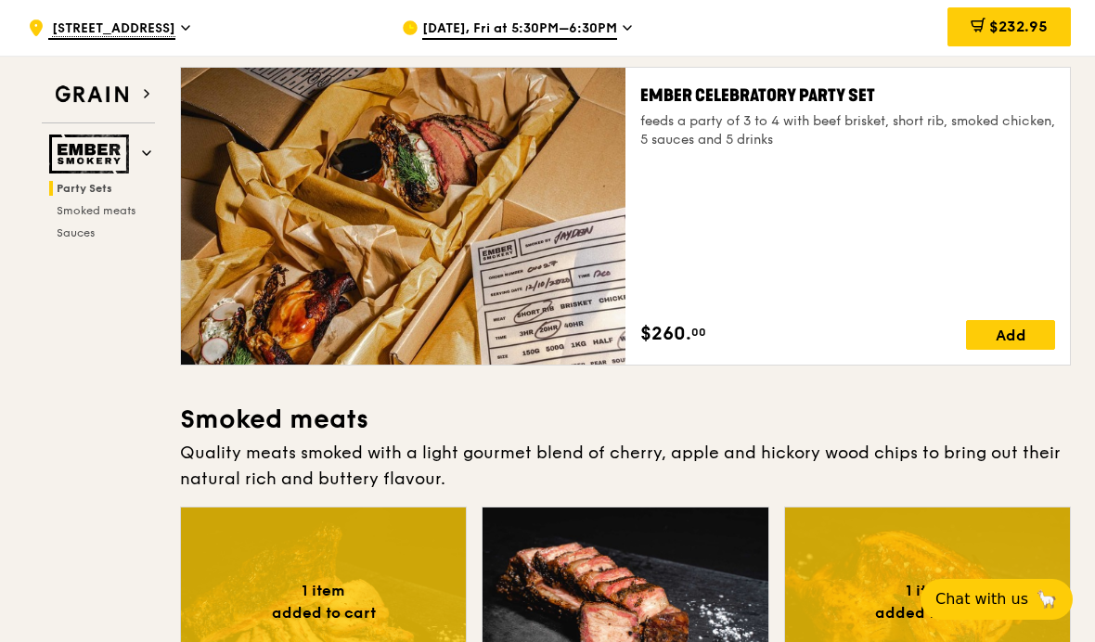
scroll to position [109, 0]
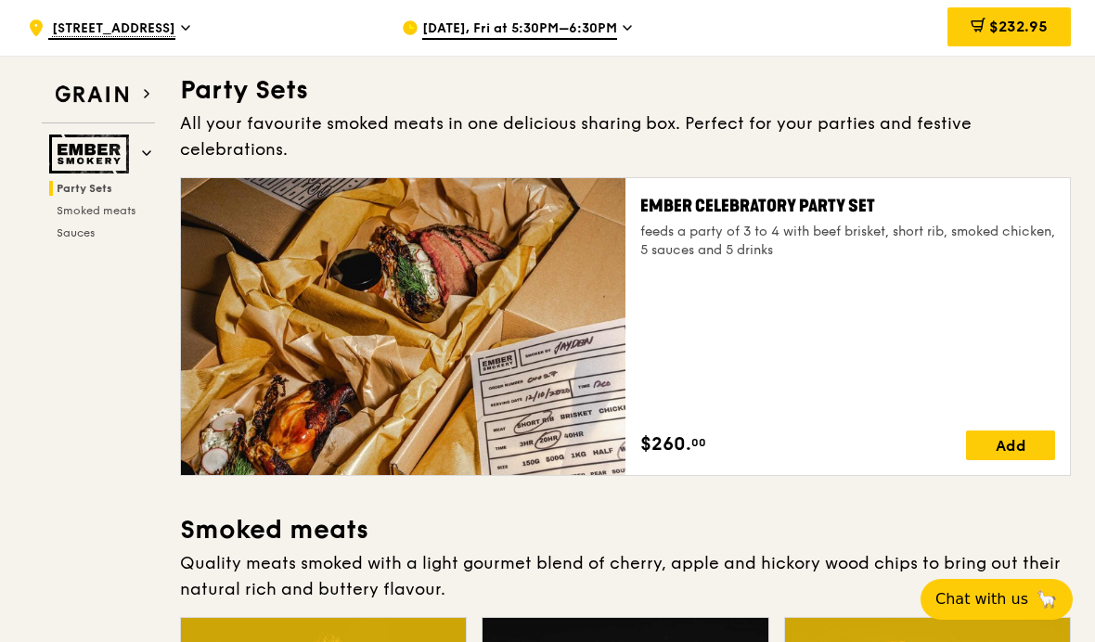
click at [77, 215] on span "Smoked meats" at bounding box center [96, 210] width 79 height 13
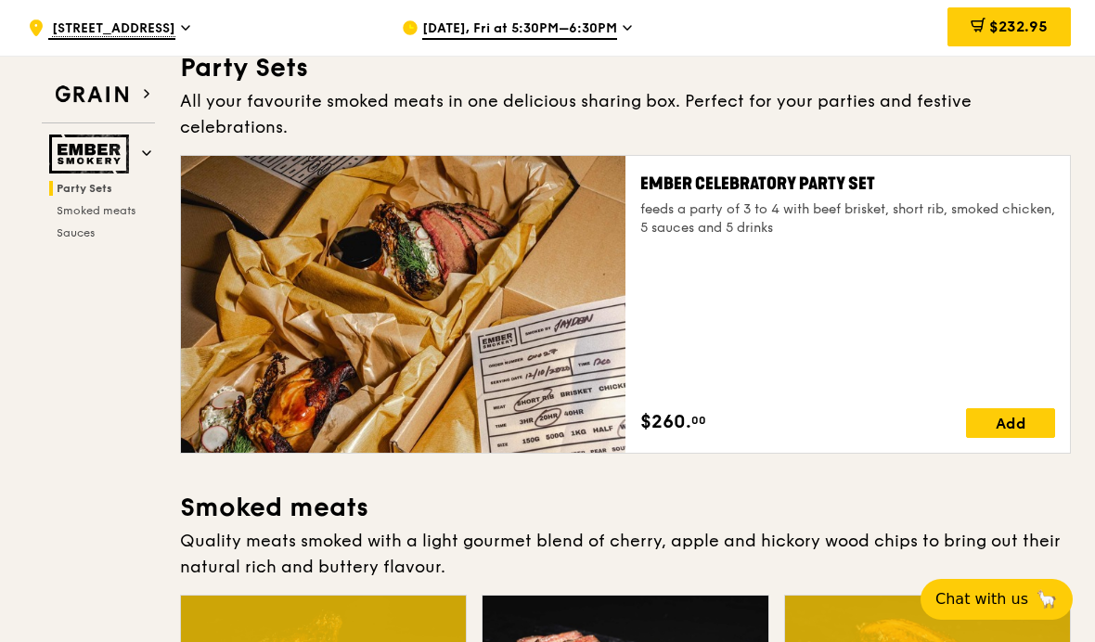
scroll to position [96, 0]
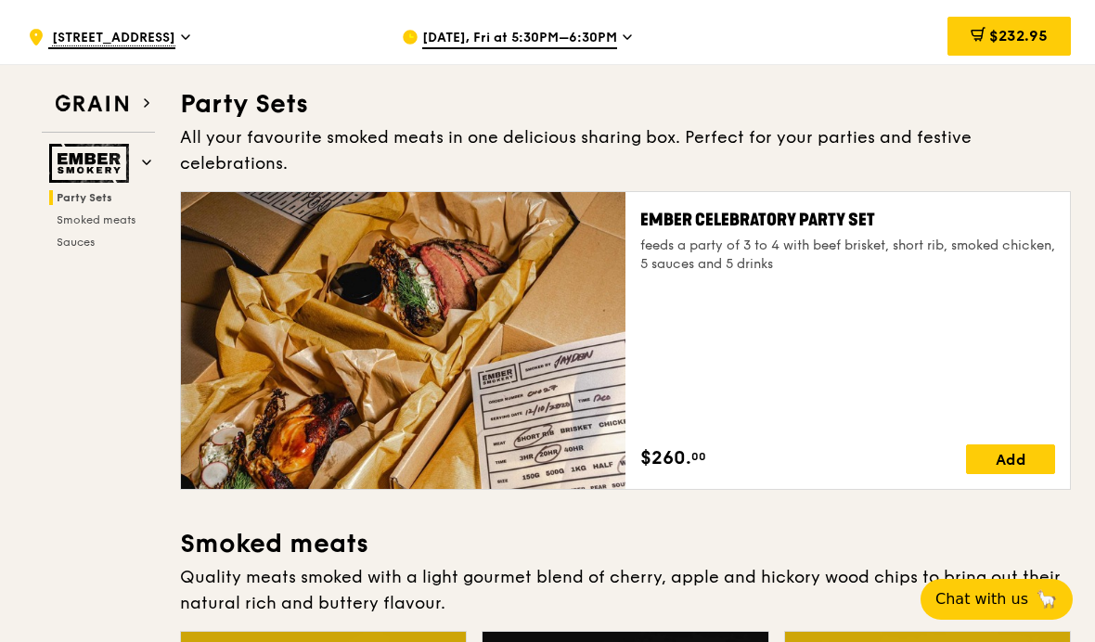
click at [971, 35] on icon at bounding box center [978, 34] width 15 height 15
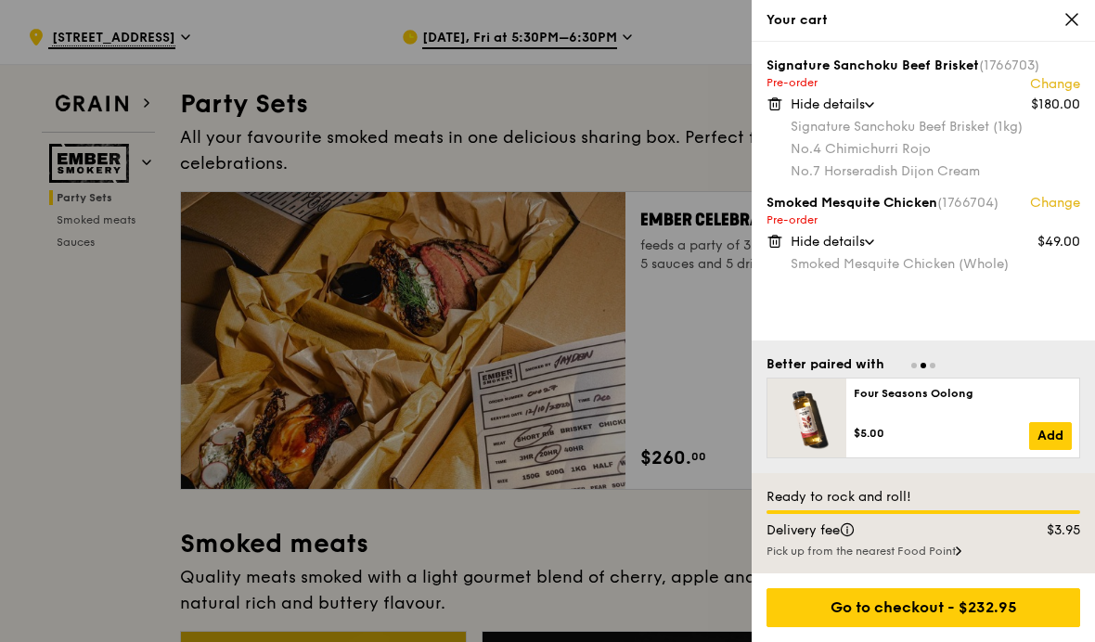
click at [1035, 199] on link "Change" at bounding box center [1055, 203] width 50 height 19
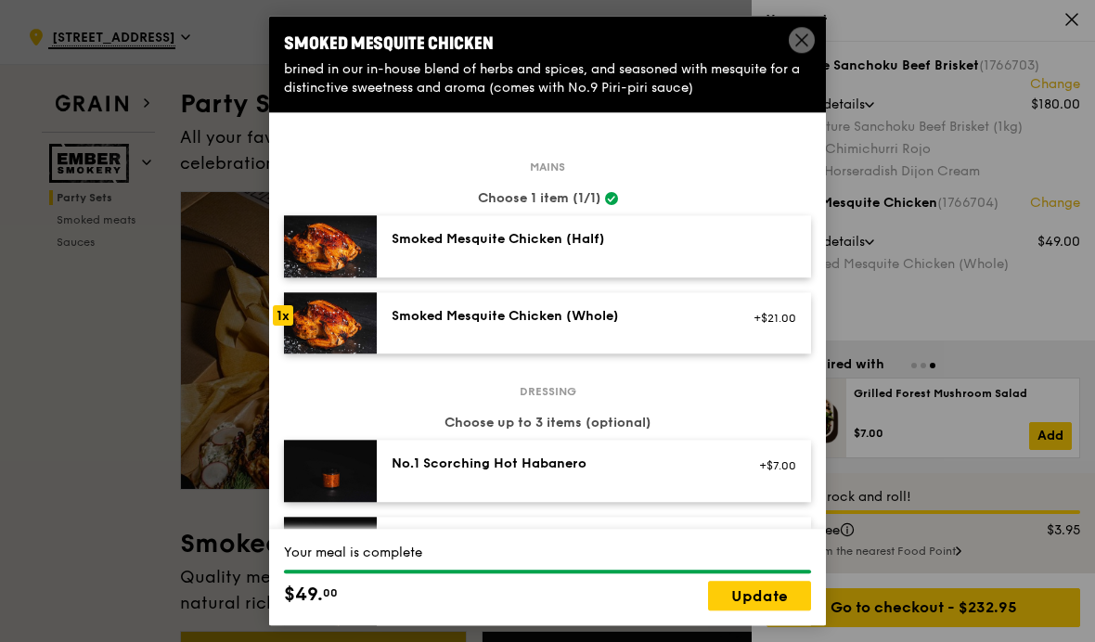
click at [312, 328] on img at bounding box center [330, 323] width 93 height 62
click at [791, 47] on span at bounding box center [802, 40] width 26 height 26
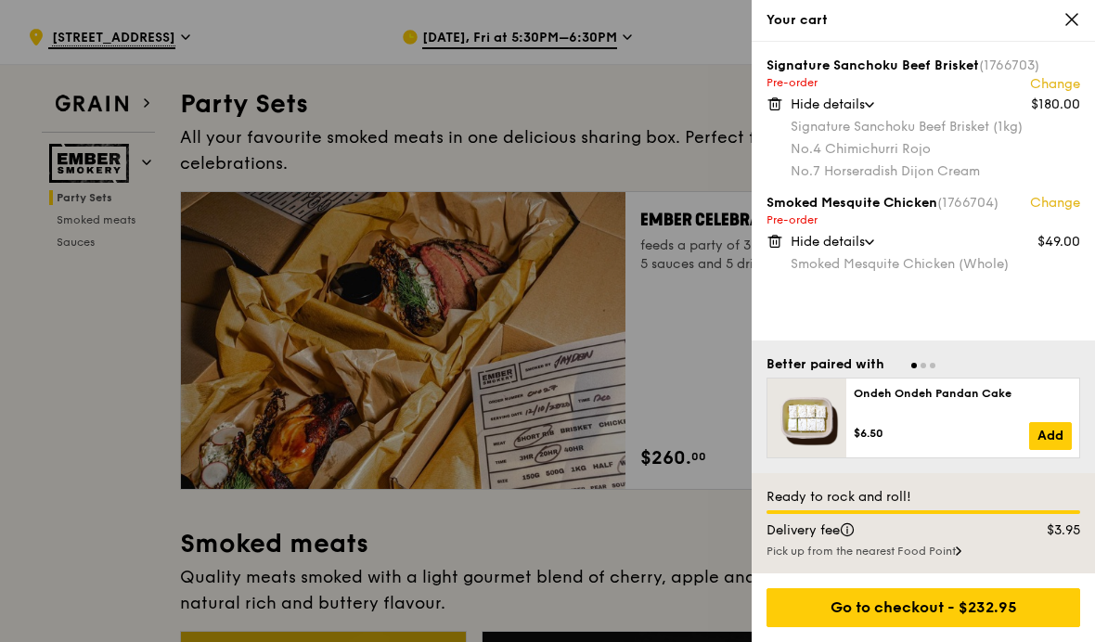
click at [1052, 201] on link "Change" at bounding box center [1055, 203] width 50 height 19
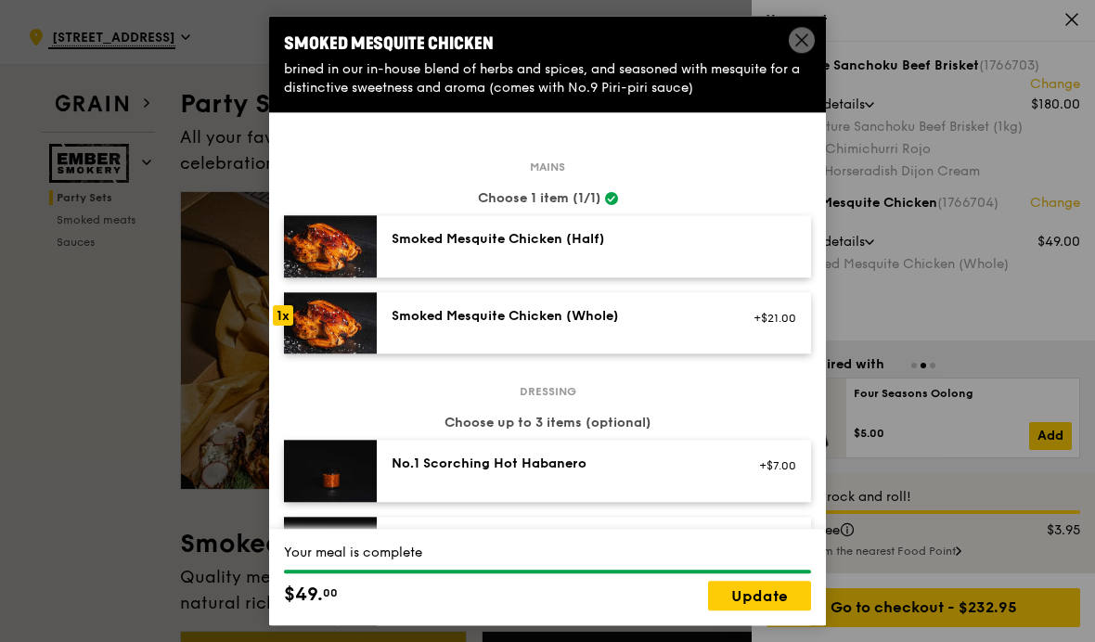
click at [805, 43] on icon at bounding box center [801, 40] width 17 height 17
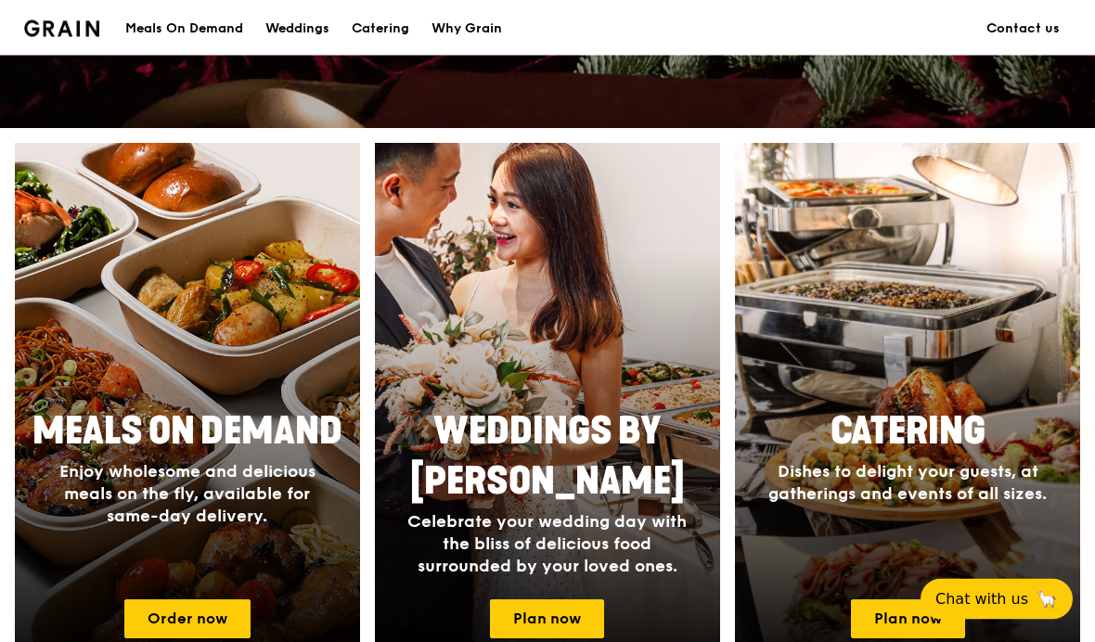
scroll to position [589, 0]
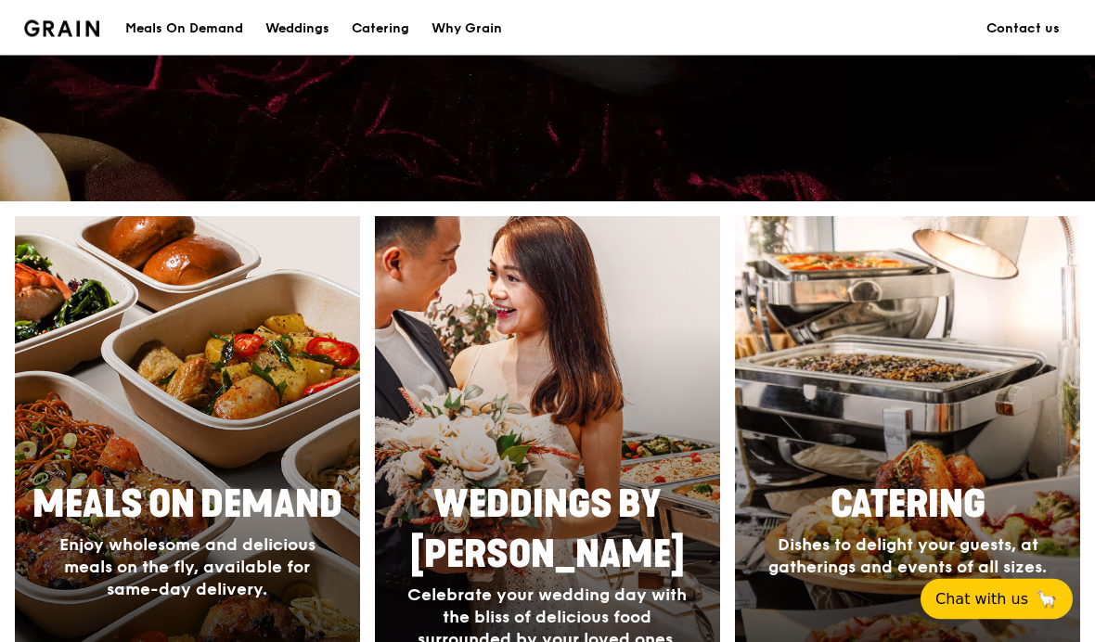
click at [199, 32] on div "Meals On Demand" at bounding box center [184, 29] width 118 height 56
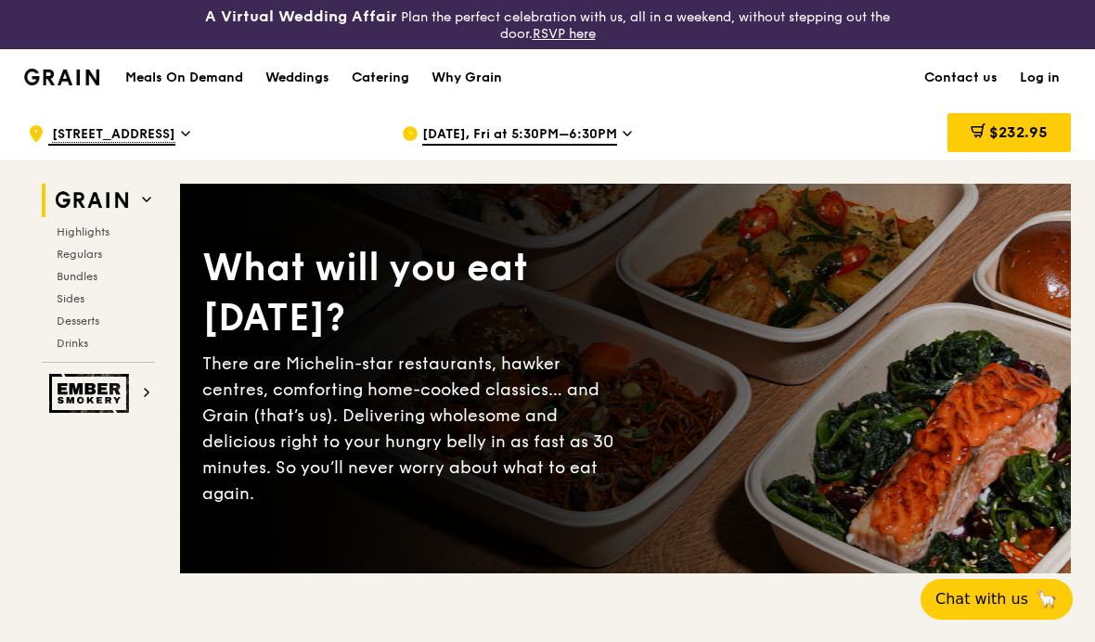
click at [97, 387] on img at bounding box center [91, 393] width 85 height 39
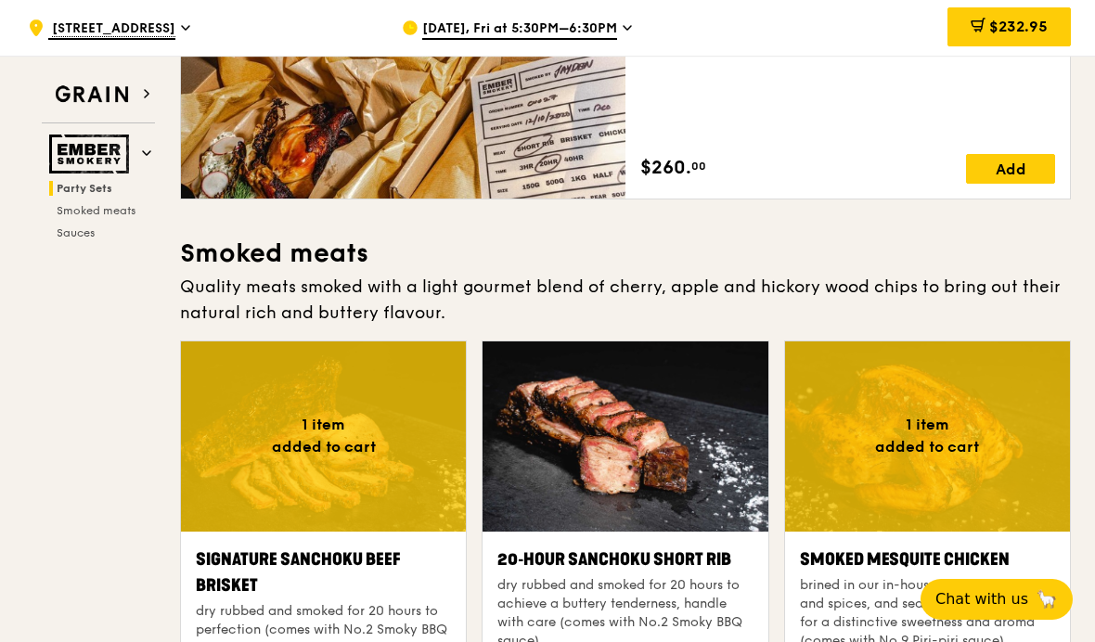
scroll to position [385, 0]
click at [765, 101] on div "Ember Celebratory Party Set feeds a party of 3 to 4 with beef brisket, short ri…" at bounding box center [847, 50] width 415 height 267
click at [1013, 155] on div "Add" at bounding box center [1010, 170] width 89 height 30
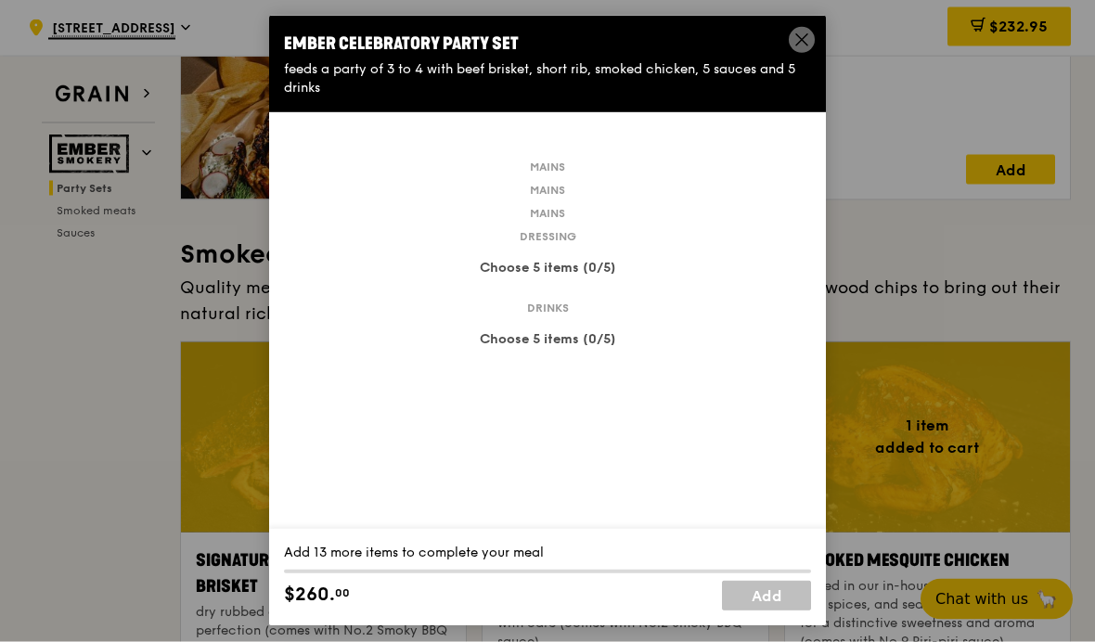
scroll to position [386, 0]
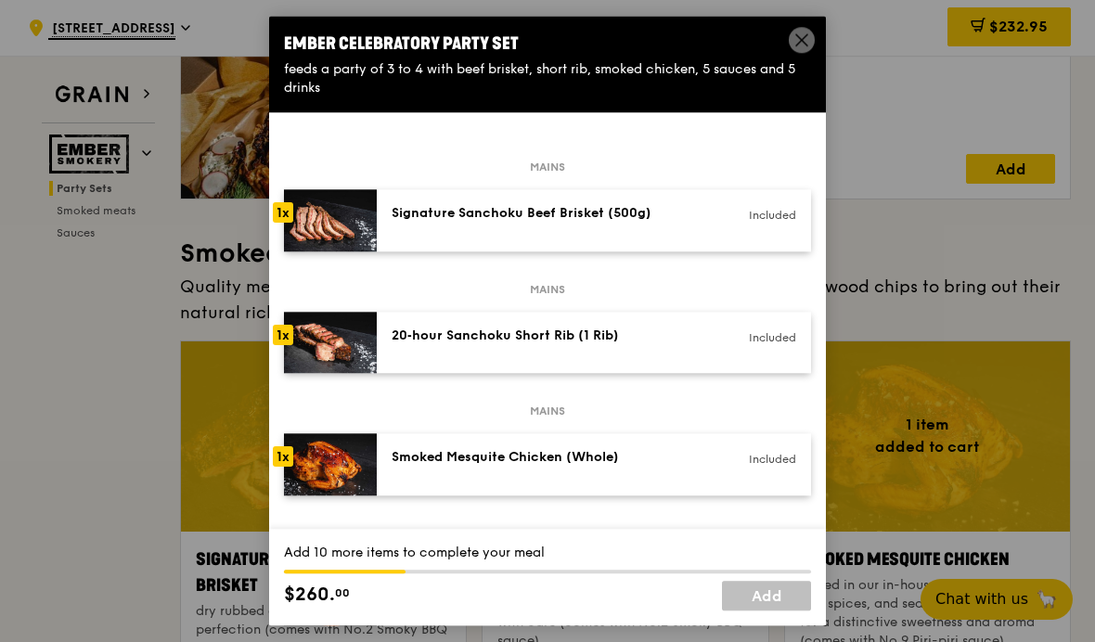
click at [805, 38] on icon at bounding box center [801, 39] width 11 height 11
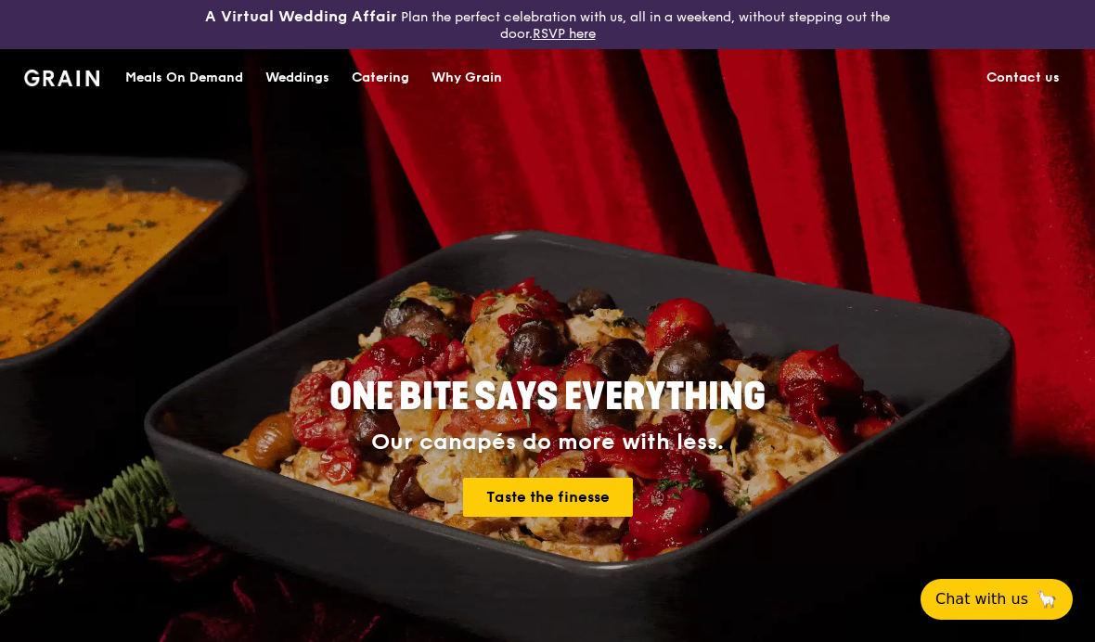
click at [148, 84] on div "Meals On Demand" at bounding box center [184, 78] width 118 height 56
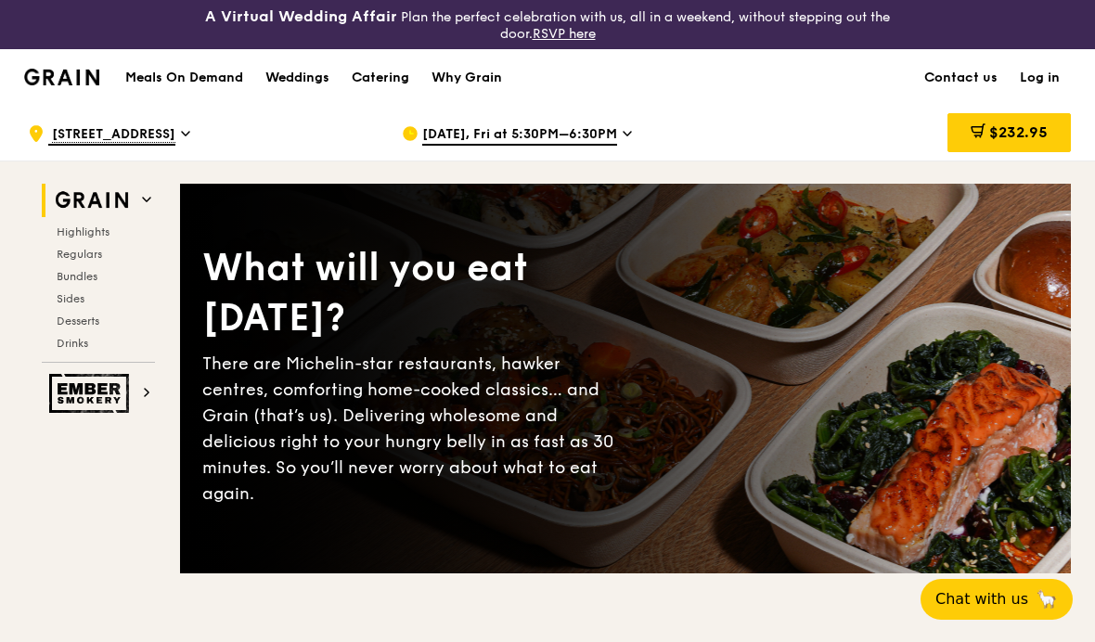
click at [72, 390] on img at bounding box center [91, 393] width 85 height 39
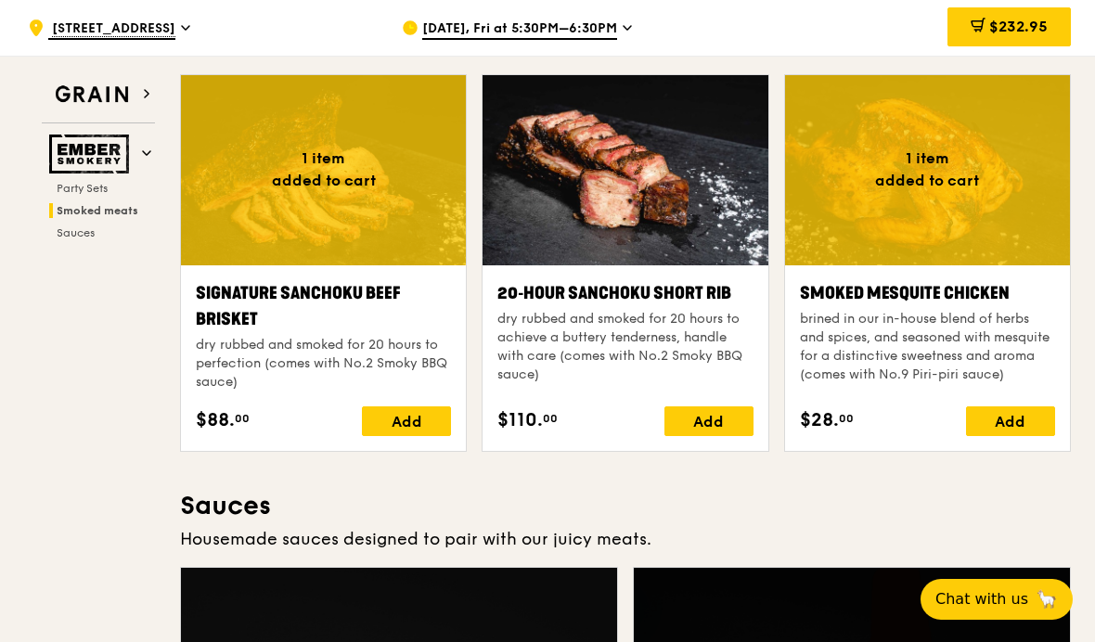
scroll to position [665, 0]
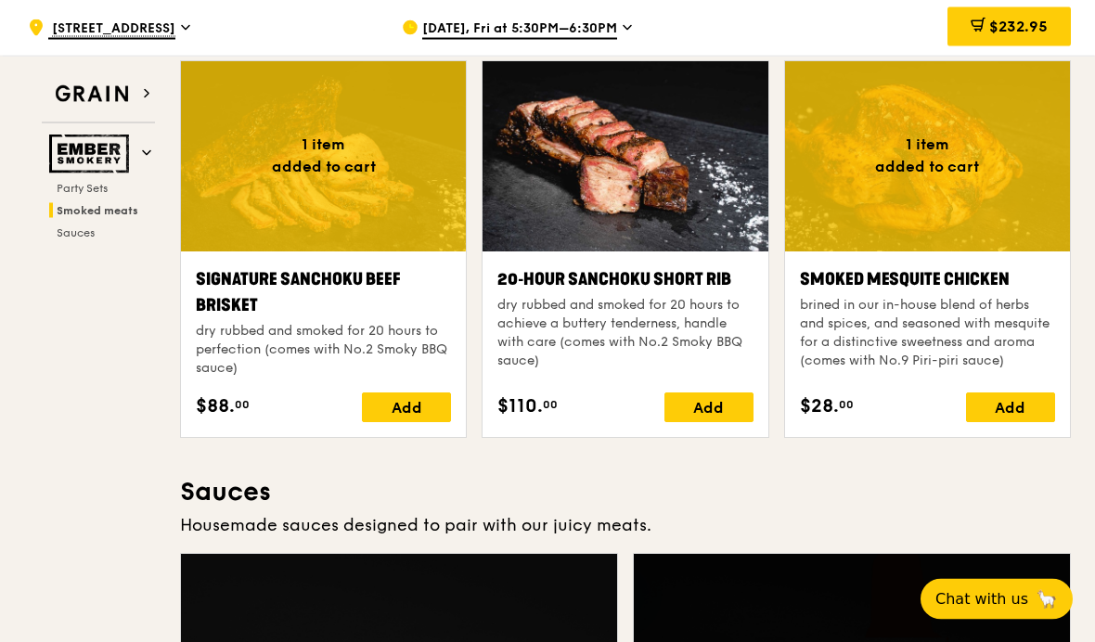
click at [1038, 32] on span "$232.95" at bounding box center [1018, 27] width 58 height 18
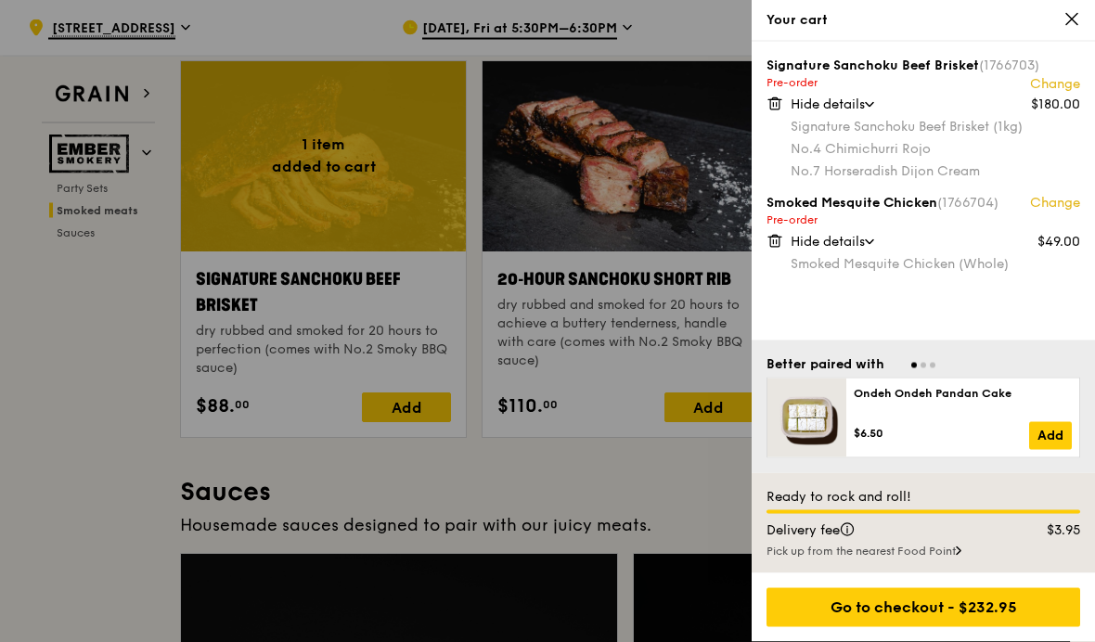
scroll to position [666, 0]
click at [1071, 206] on link "Change" at bounding box center [1055, 203] width 50 height 19
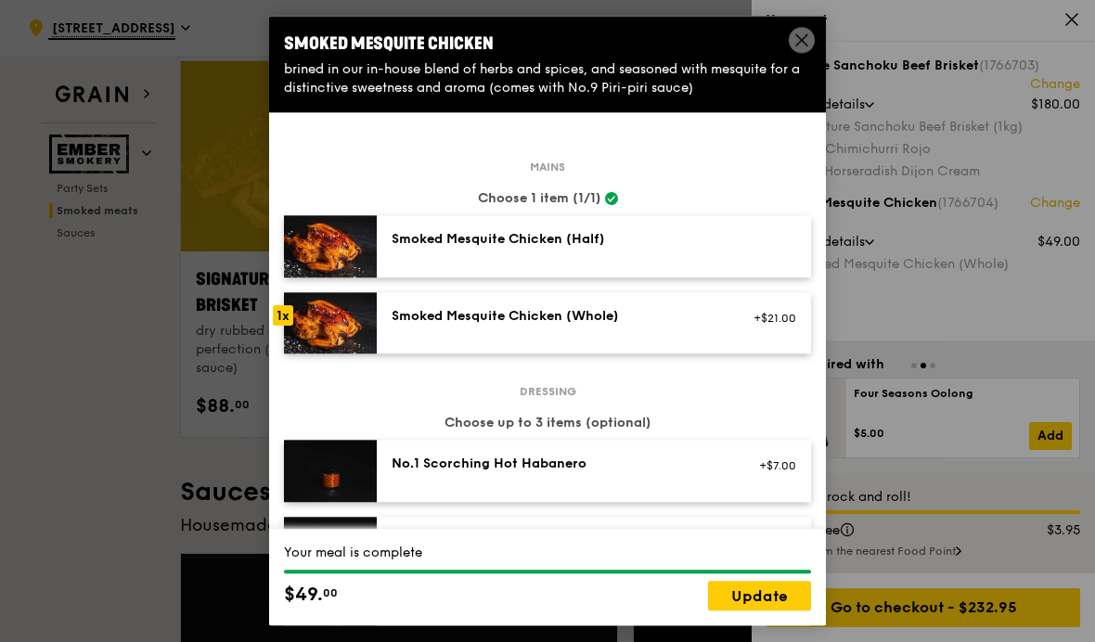
scroll to position [639, 0]
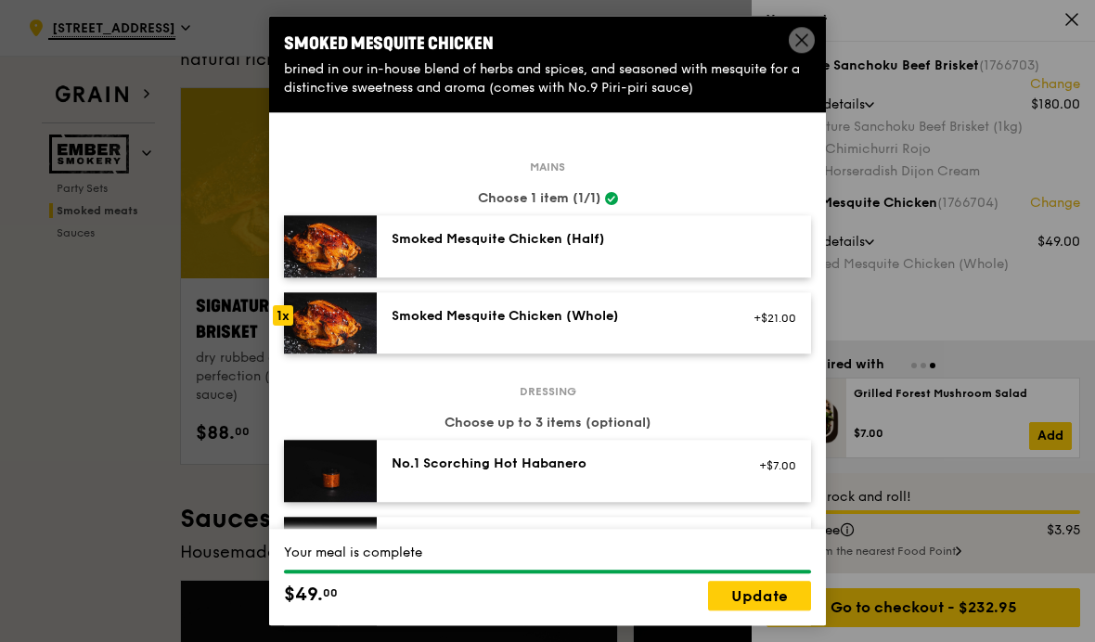
click at [304, 244] on img at bounding box center [330, 246] width 93 height 62
click at [754, 611] on link "Update" at bounding box center [759, 597] width 103 height 30
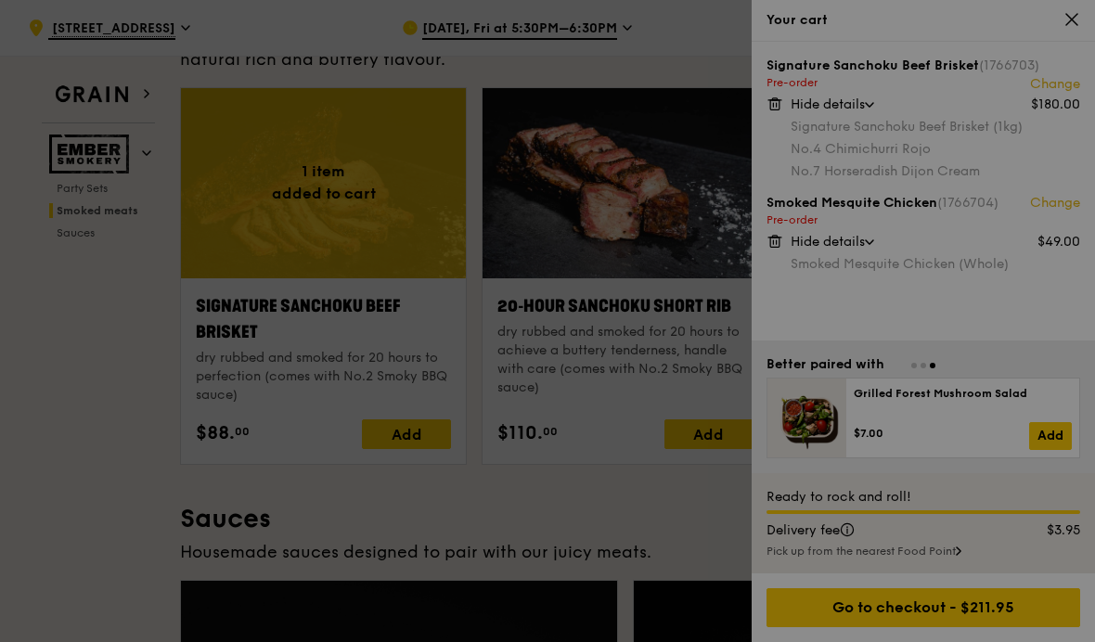
scroll to position [666, 0]
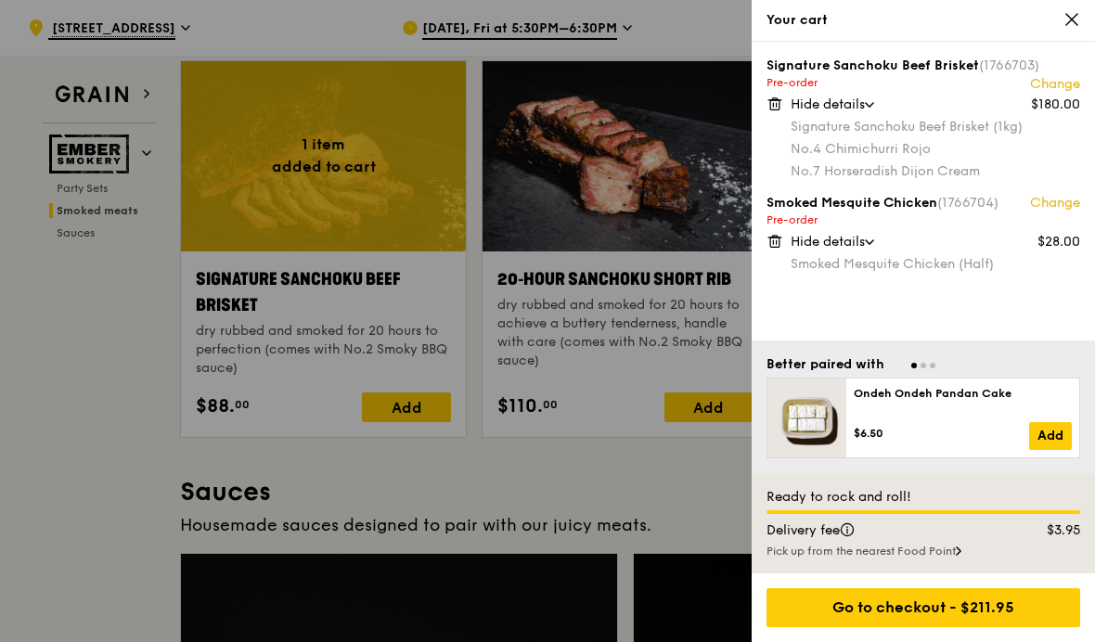
click at [1044, 203] on link "Change" at bounding box center [1055, 203] width 50 height 19
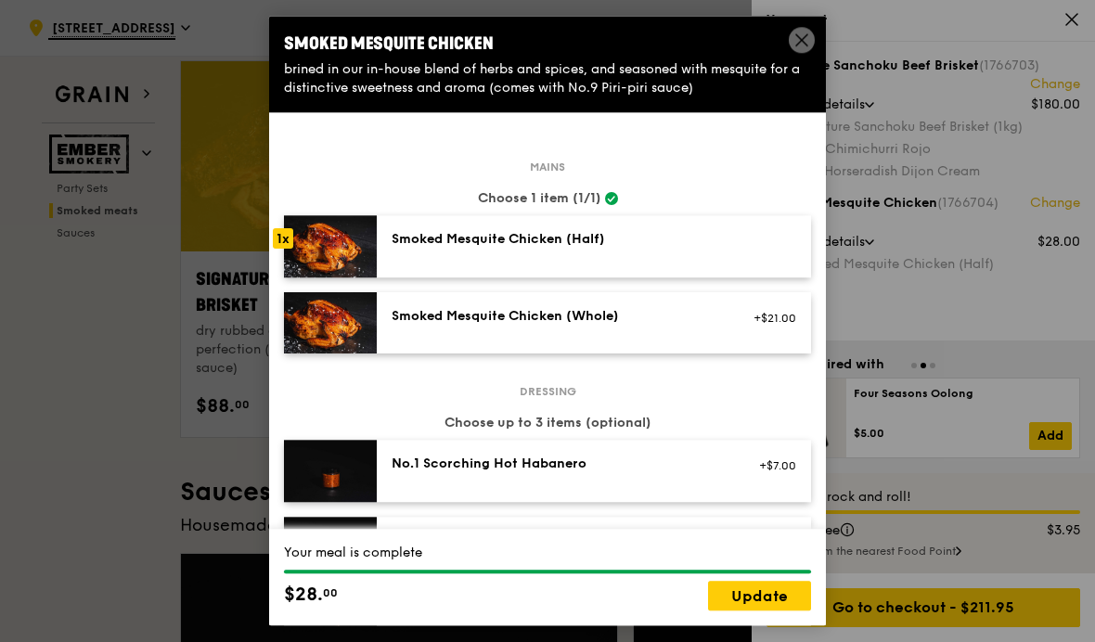
click at [806, 53] on span at bounding box center [801, 42] width 17 height 20
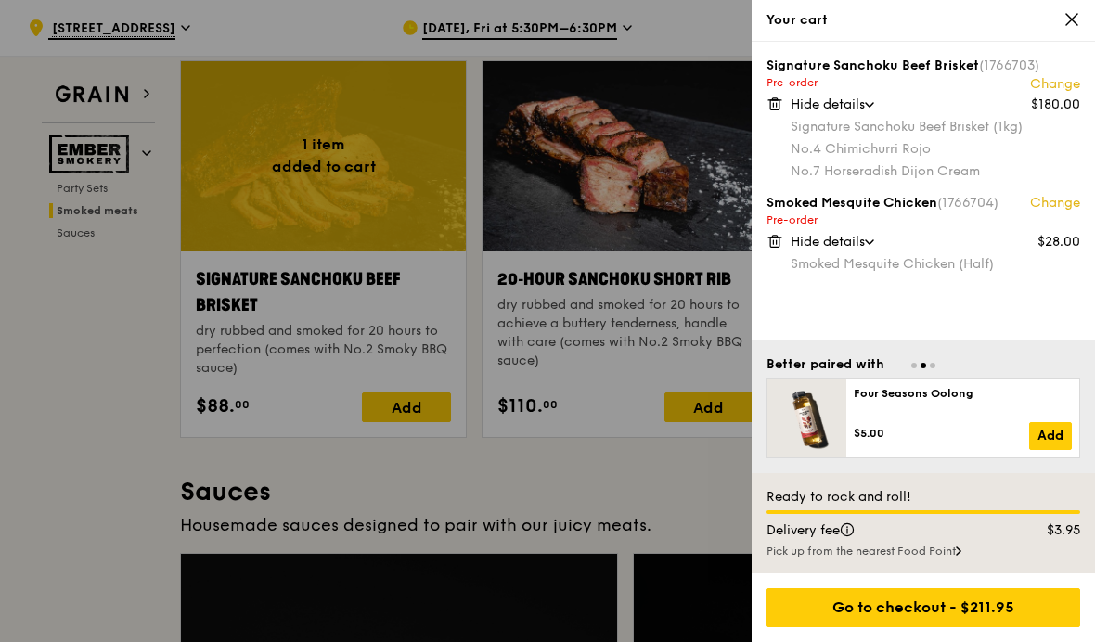
click at [1035, 196] on link "Change" at bounding box center [1055, 203] width 50 height 19
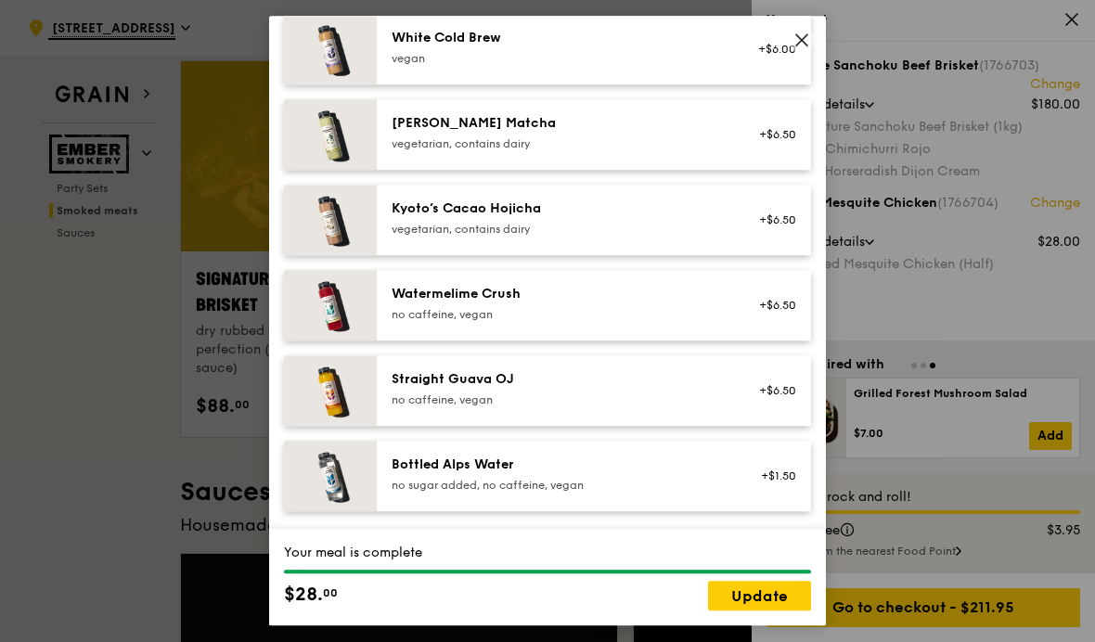
scroll to position [1137, 0]
click at [804, 36] on icon at bounding box center [801, 40] width 17 height 17
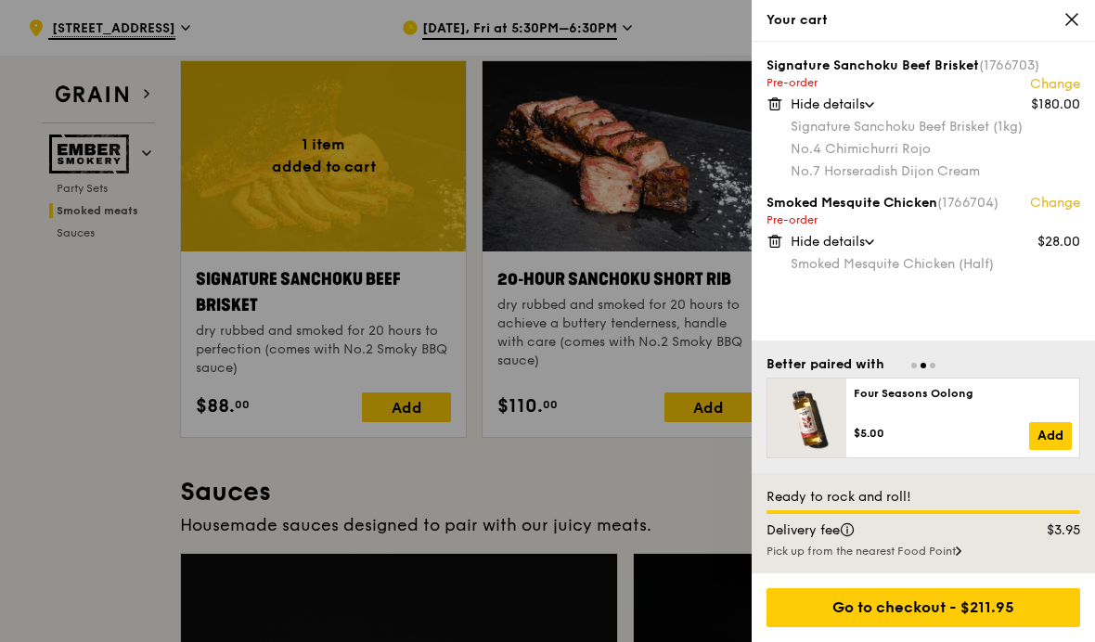
click at [1035, 204] on link "Change" at bounding box center [1055, 203] width 50 height 19
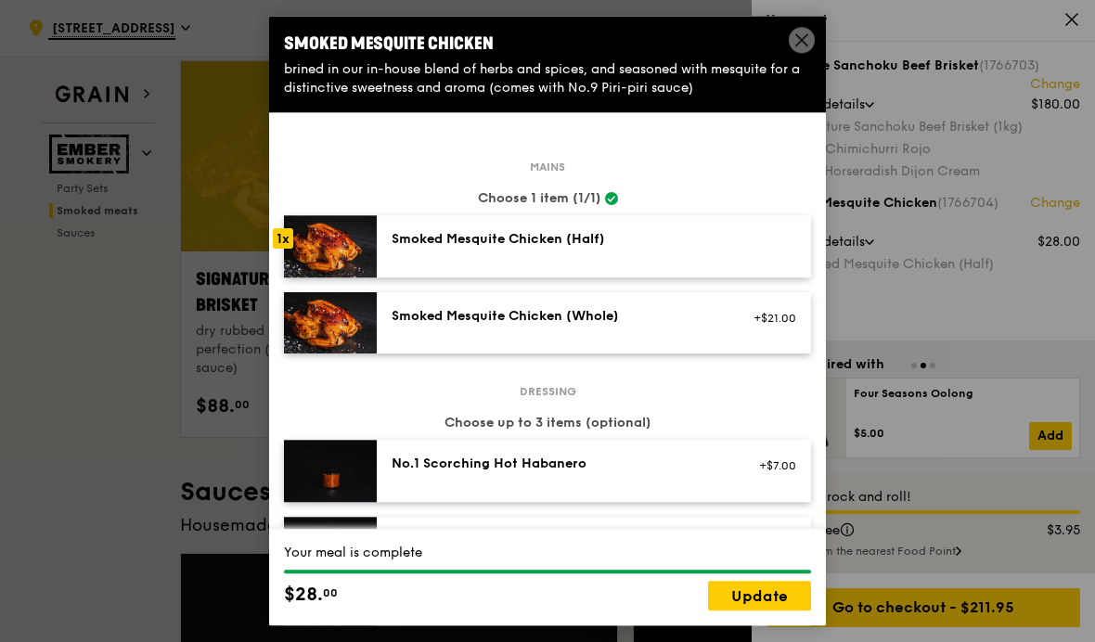
click at [310, 255] on img at bounding box center [330, 246] width 93 height 62
click at [289, 239] on div "1x" at bounding box center [283, 238] width 20 height 20
click at [302, 243] on img at bounding box center [330, 246] width 93 height 62
click at [802, 48] on icon at bounding box center [801, 40] width 17 height 17
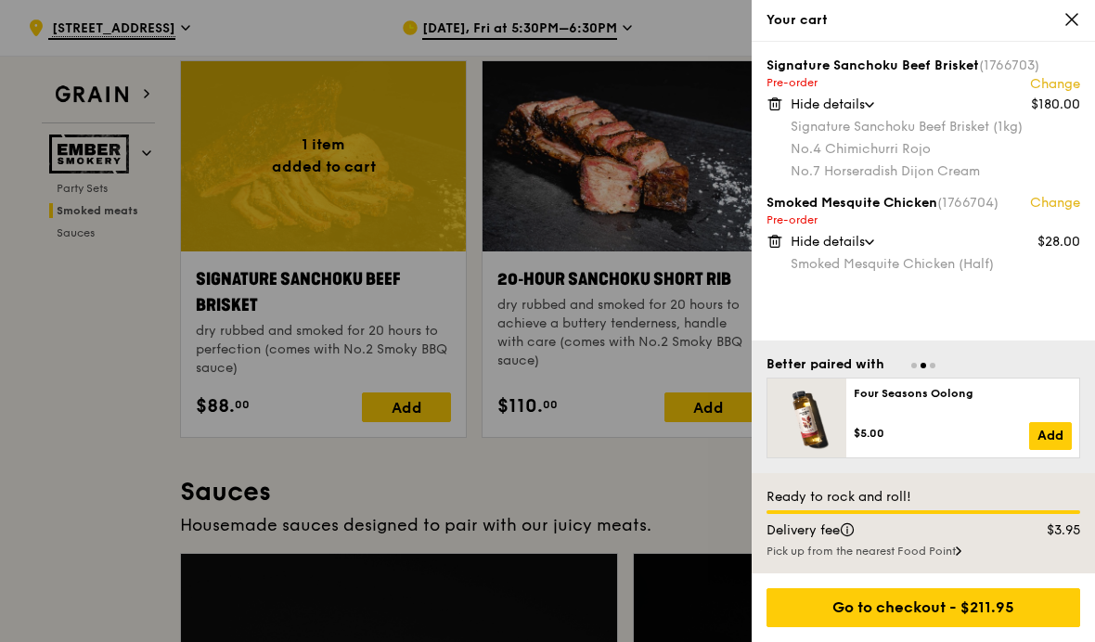
click at [818, 341] on div "Signature Sanchoku Beef Brisket (1766703) Change Pre-order $180.00 Hide details…" at bounding box center [923, 191] width 343 height 299
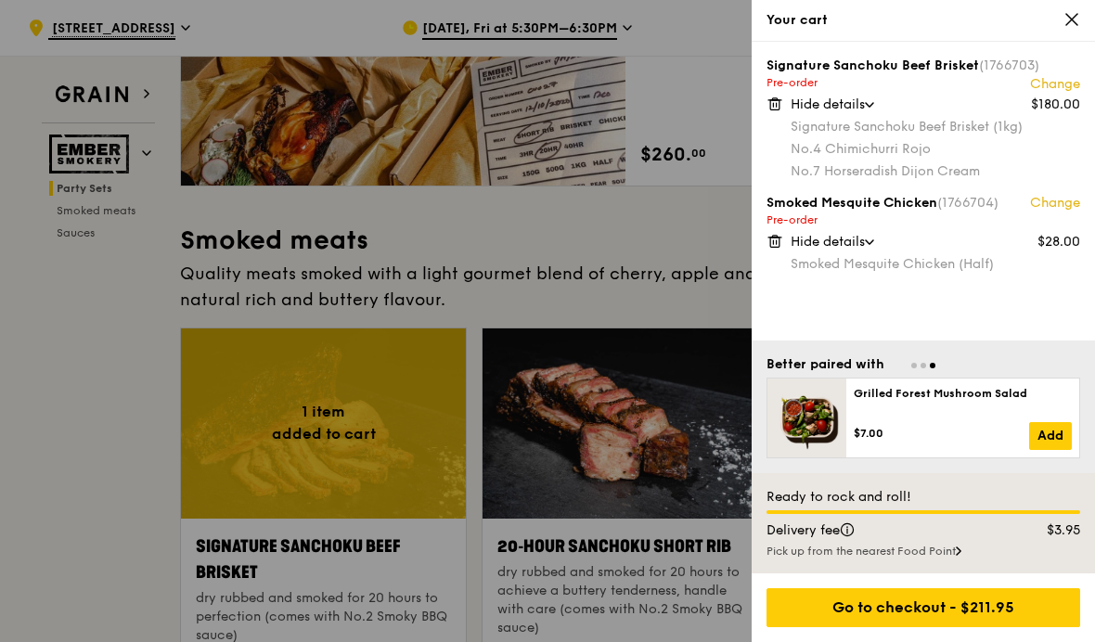
scroll to position [397, 0]
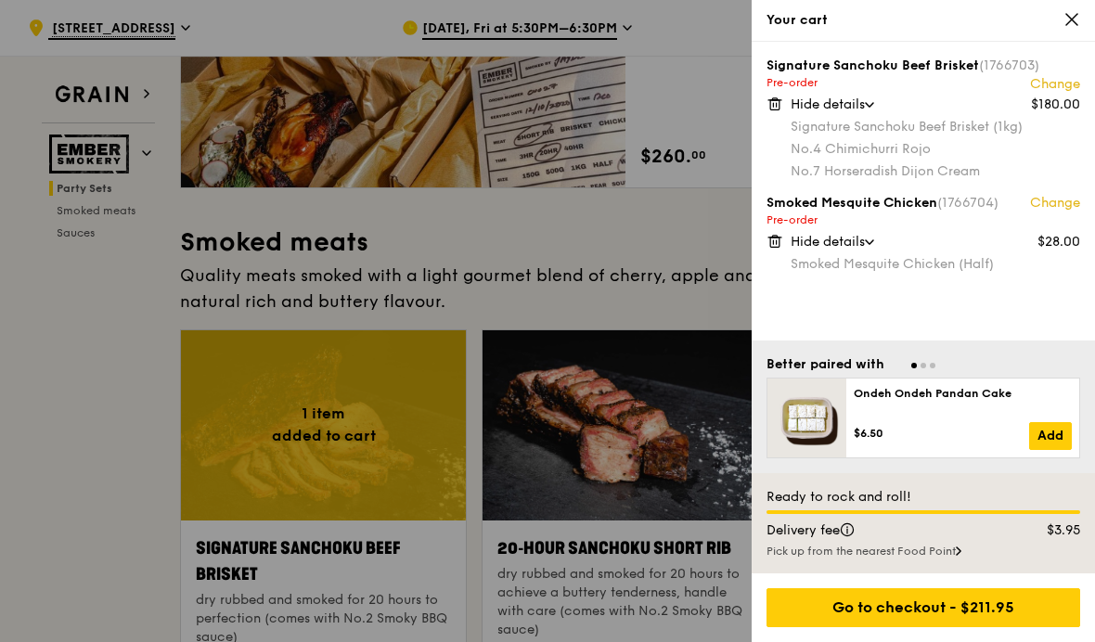
click at [1064, 26] on icon at bounding box center [1071, 19] width 17 height 17
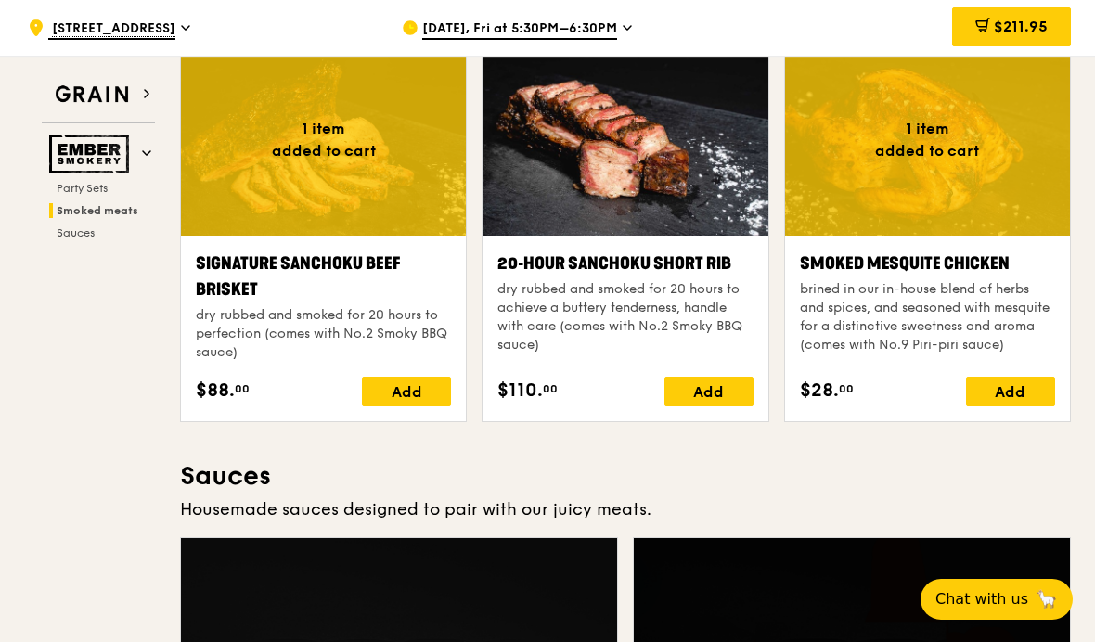
scroll to position [670, 0]
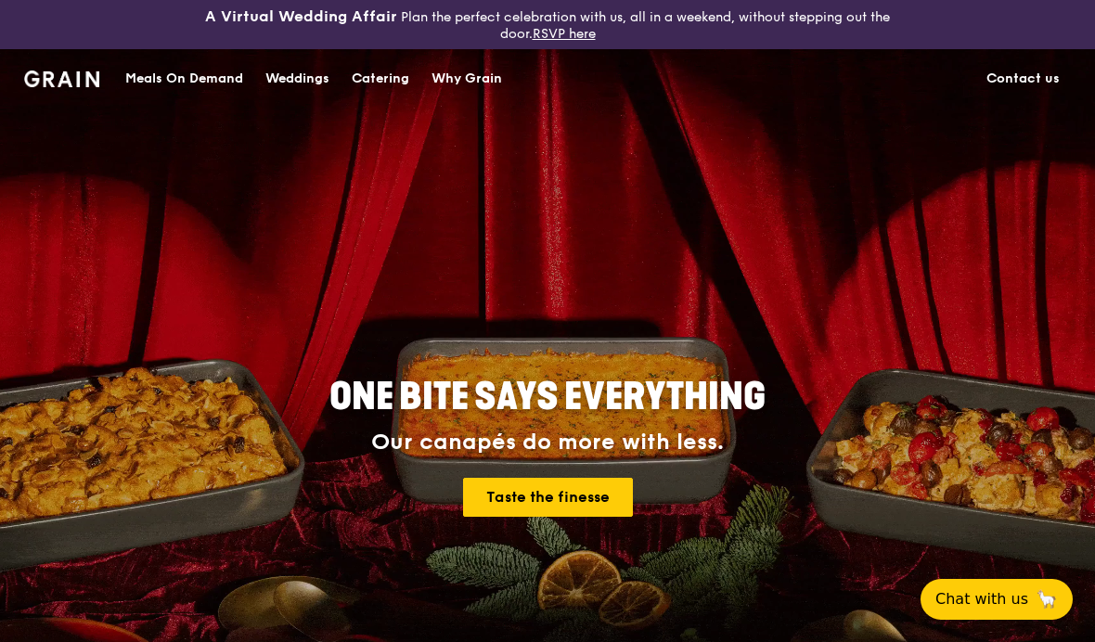
click at [168, 91] on div "Meals On Demand" at bounding box center [184, 79] width 118 height 56
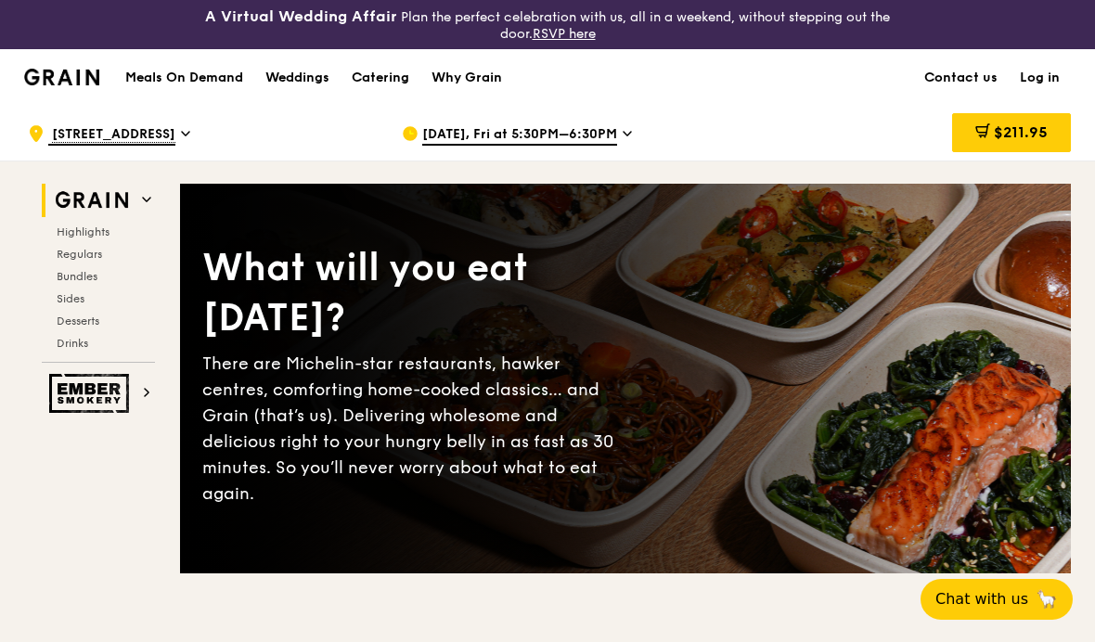
click at [83, 257] on span "Regulars" at bounding box center [79, 254] width 45 height 13
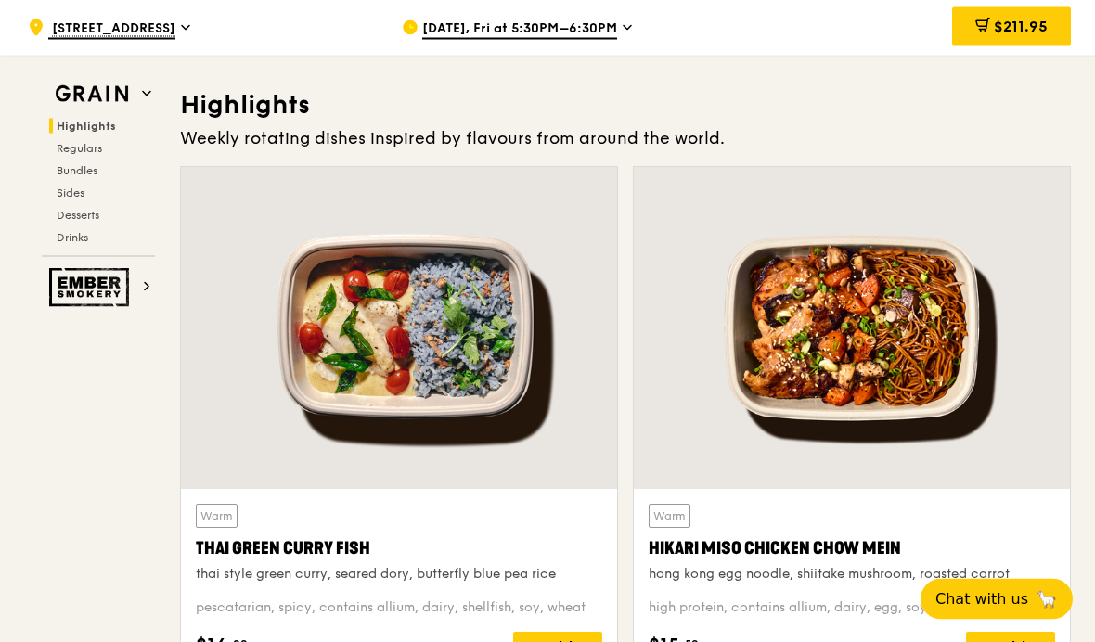
scroll to position [595, 0]
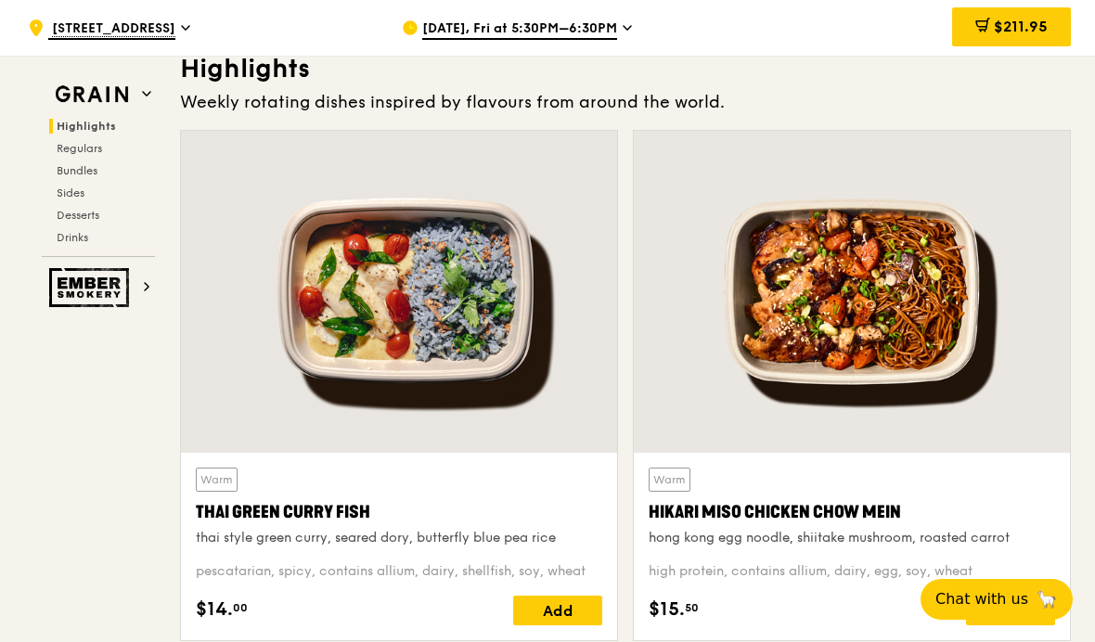
click at [554, 603] on div "Add" at bounding box center [557, 611] width 89 height 30
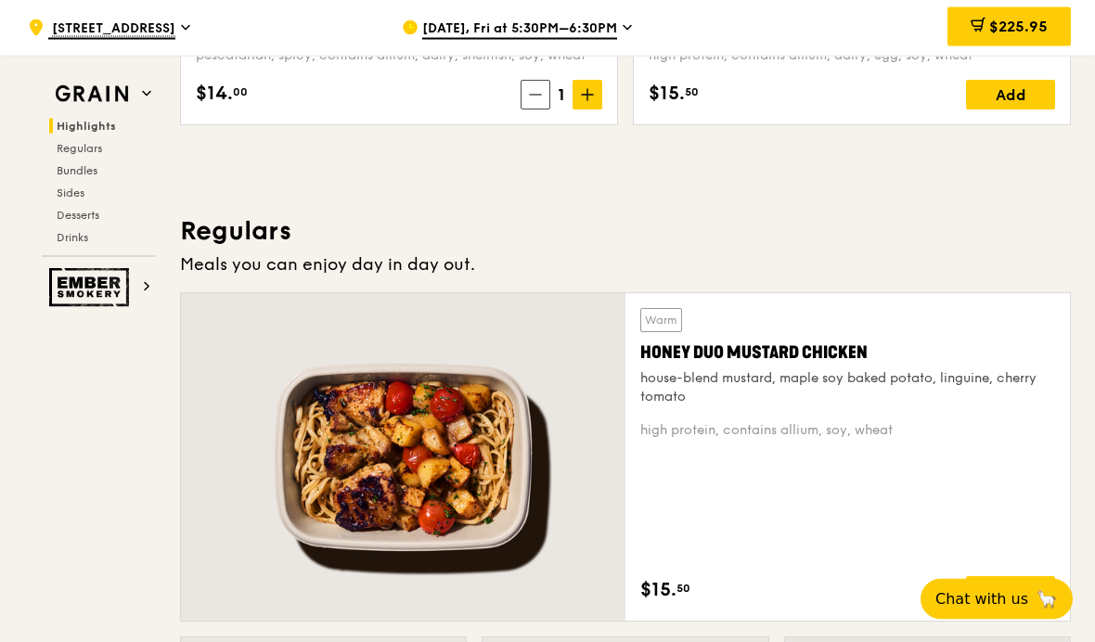
scroll to position [1111, 0]
click at [1003, 32] on span "$225.95" at bounding box center [1018, 27] width 58 height 18
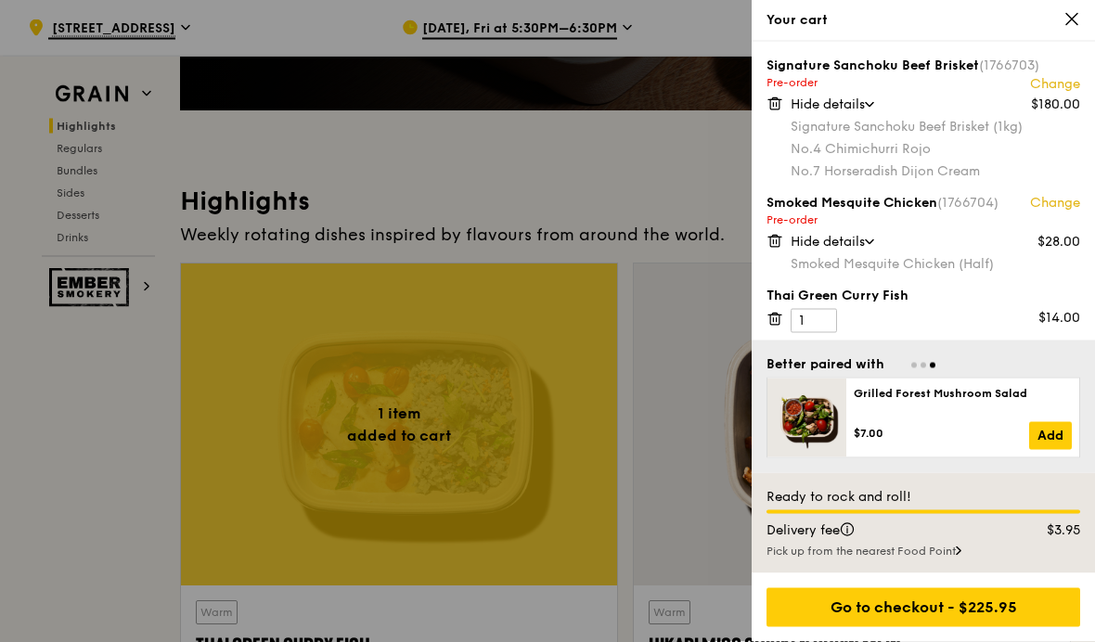
scroll to position [462, 0]
click at [1071, 199] on link "Change" at bounding box center [1055, 203] width 50 height 19
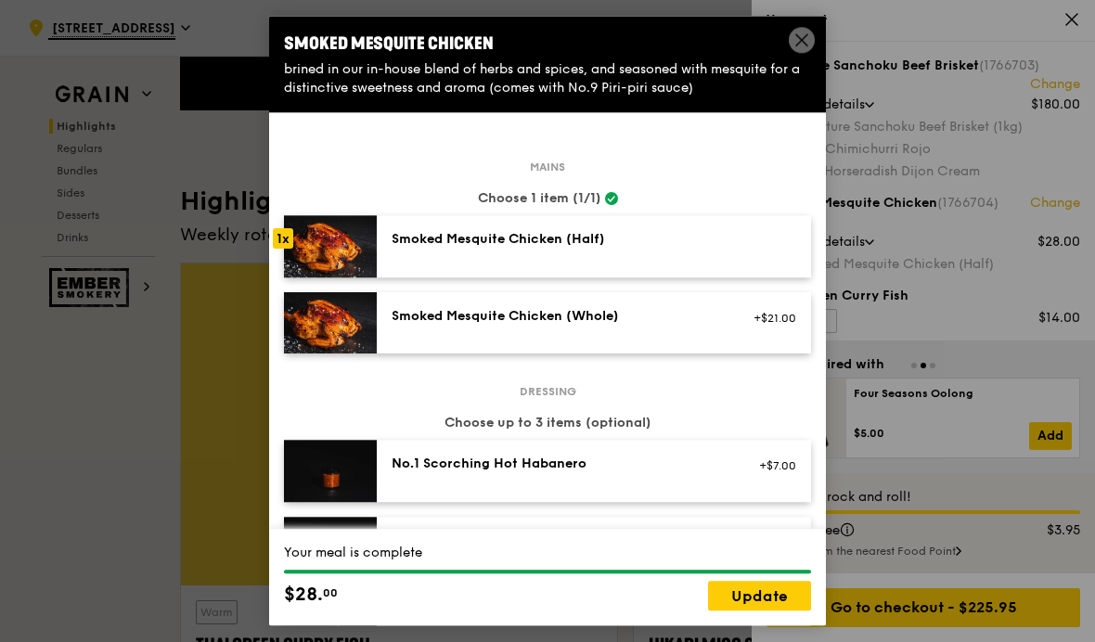
click at [361, 344] on img at bounding box center [330, 323] width 93 height 62
click at [317, 415] on div "Dressing Choose up to 3 items (optional) No.1 Scorching Hot Habanero +$7.00 No.…" at bounding box center [547, 626] width 527 height 469
click at [801, 46] on icon at bounding box center [801, 40] width 17 height 17
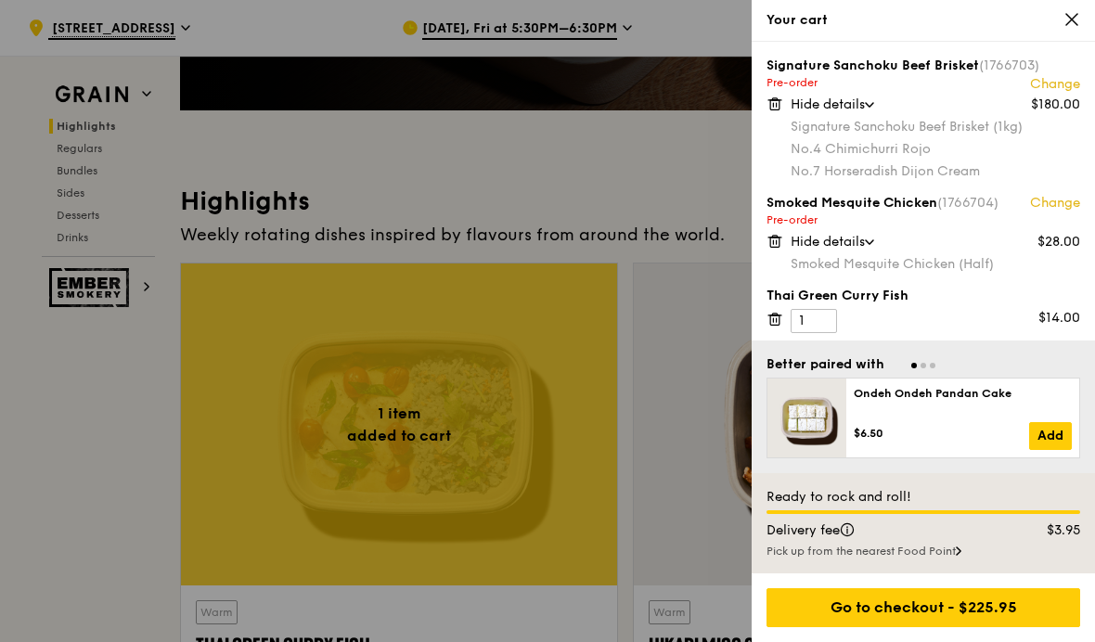
click at [1059, 205] on link "Change" at bounding box center [1055, 203] width 50 height 19
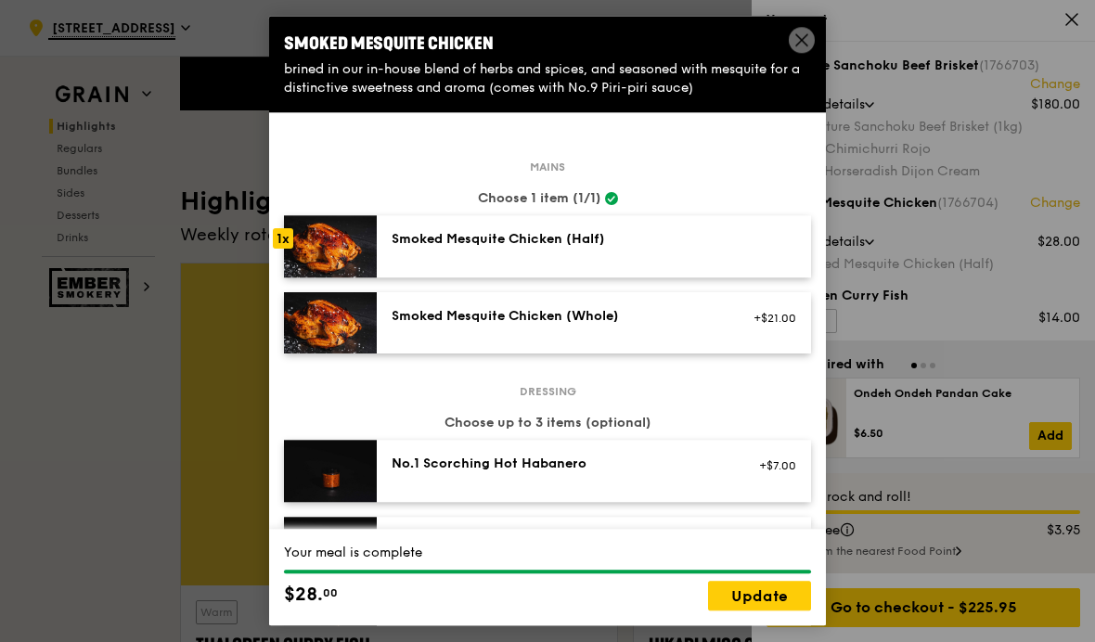
click at [317, 241] on img at bounding box center [330, 246] width 93 height 62
click at [338, 327] on img at bounding box center [330, 323] width 93 height 62
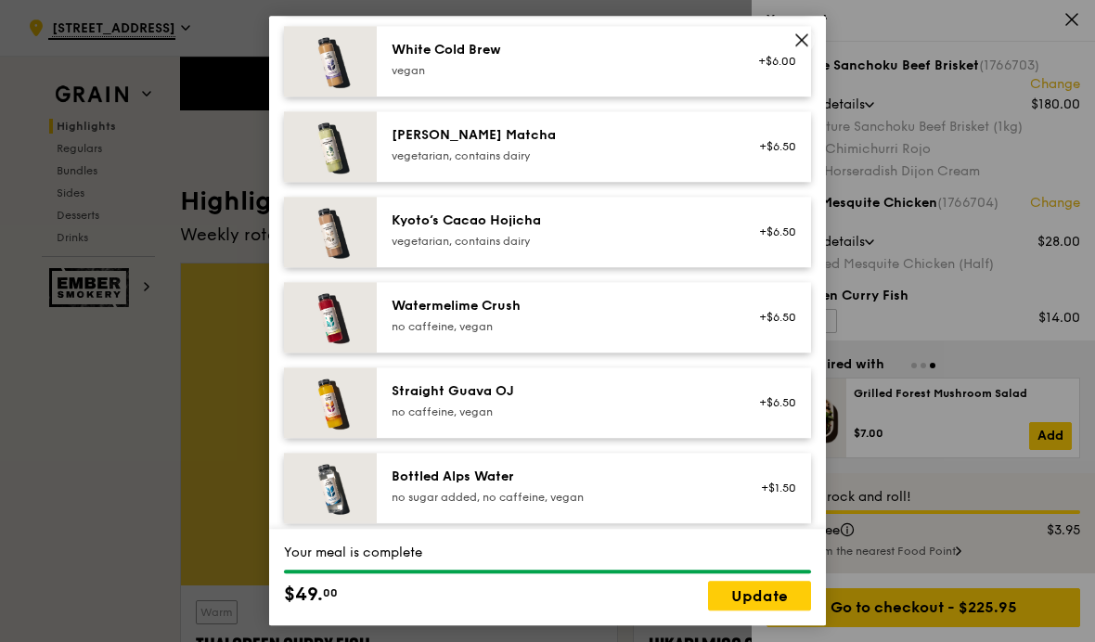
scroll to position [1124, 0]
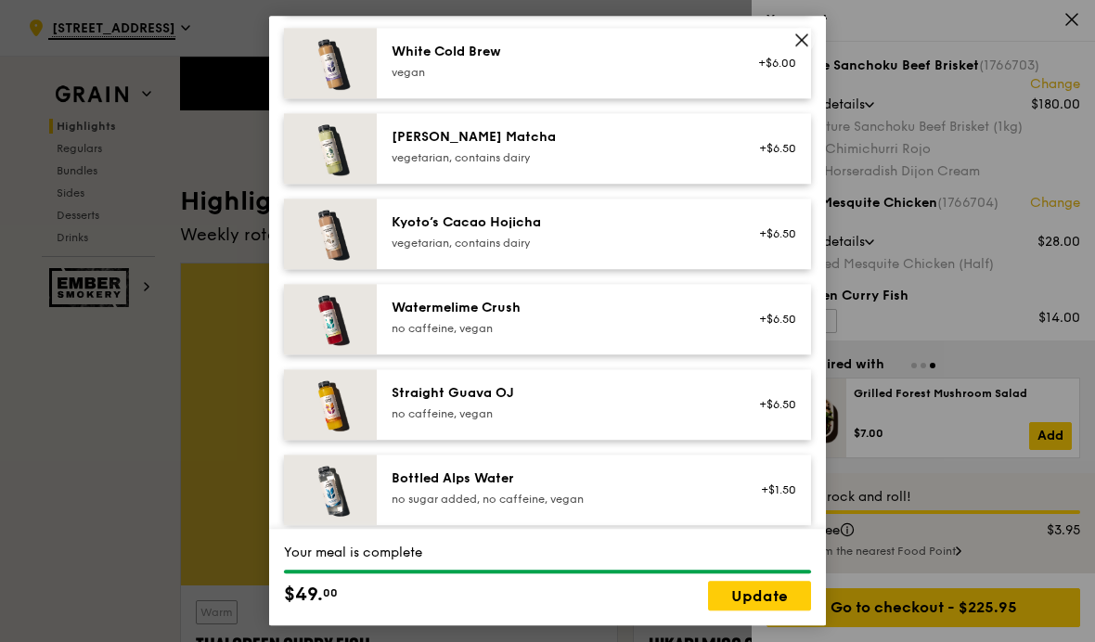
click at [793, 43] on icon at bounding box center [801, 40] width 17 height 17
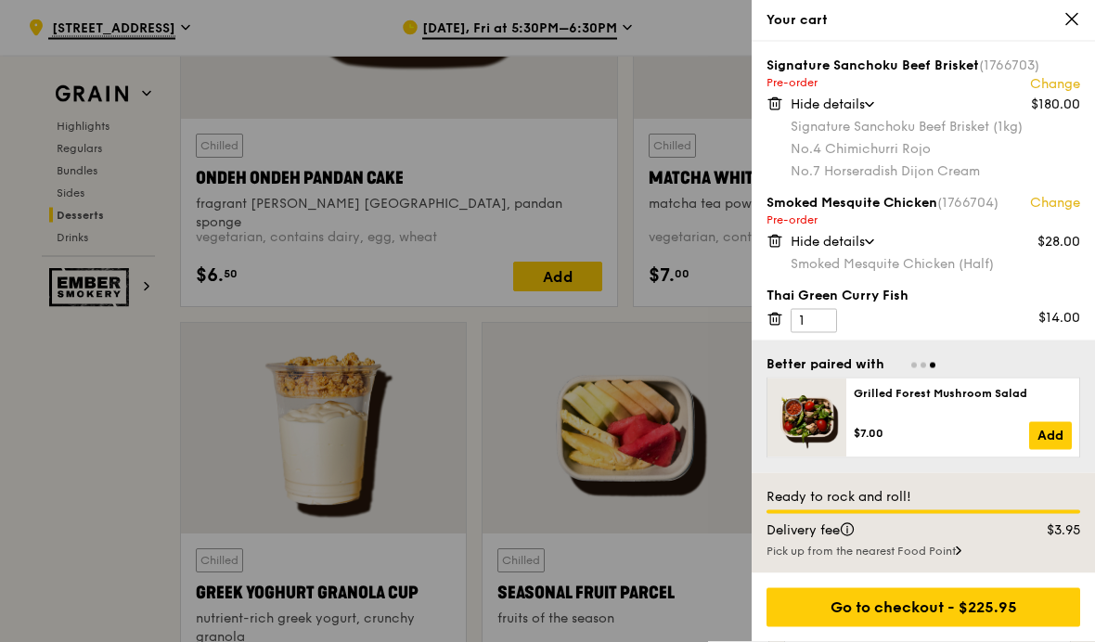
scroll to position [5677, 0]
click at [1037, 203] on link "Change" at bounding box center [1055, 203] width 50 height 19
click at [85, 544] on div at bounding box center [547, 321] width 1095 height 642
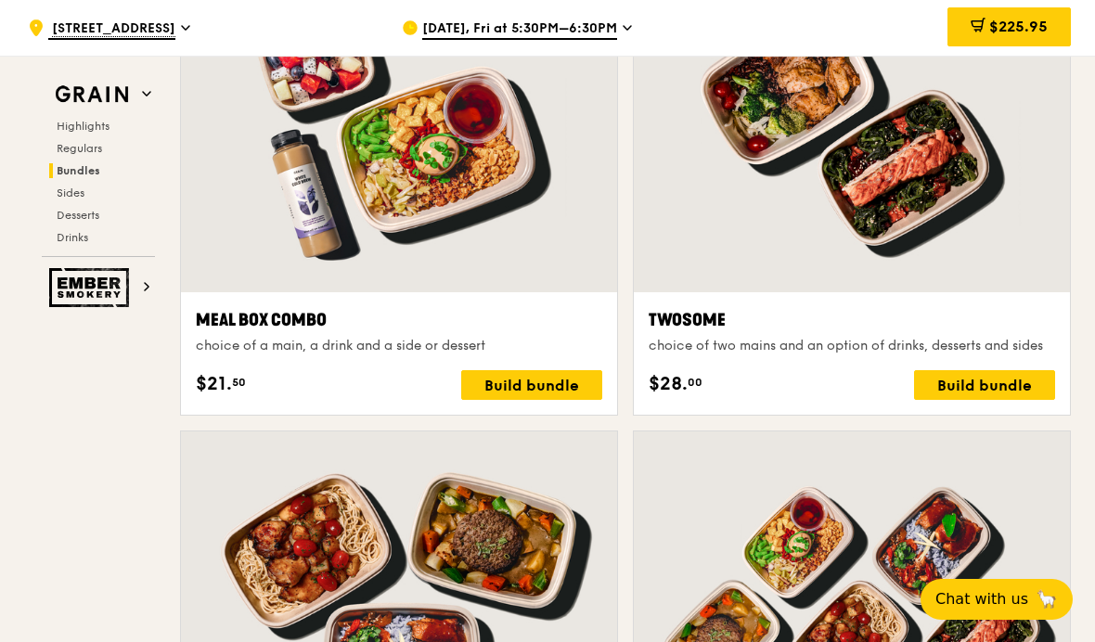
click at [84, 281] on img at bounding box center [91, 287] width 85 height 39
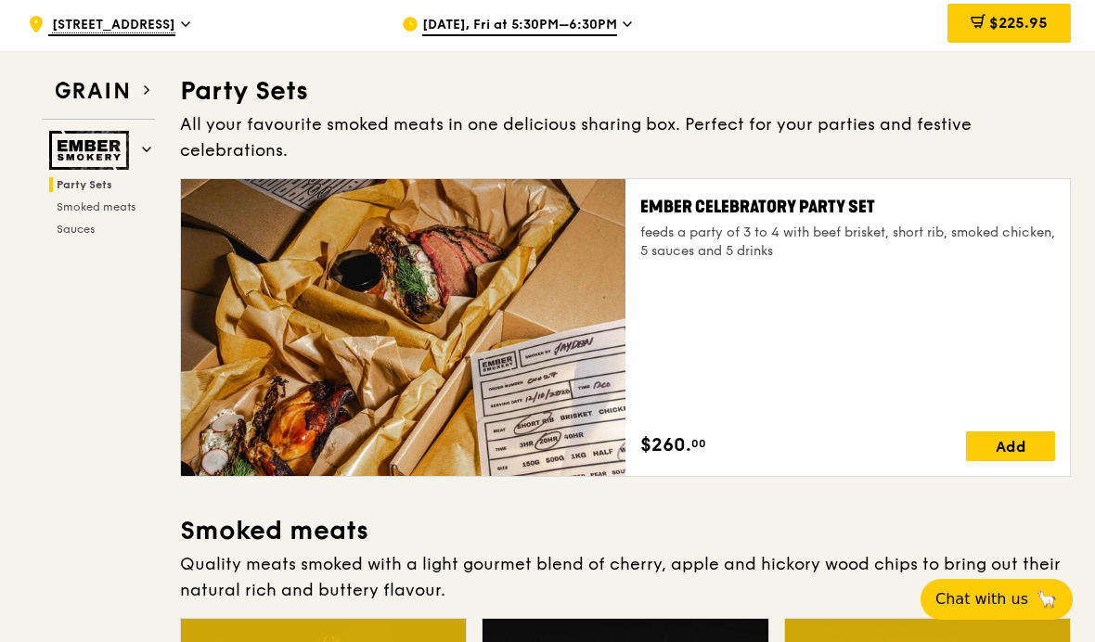
scroll to position [80, 0]
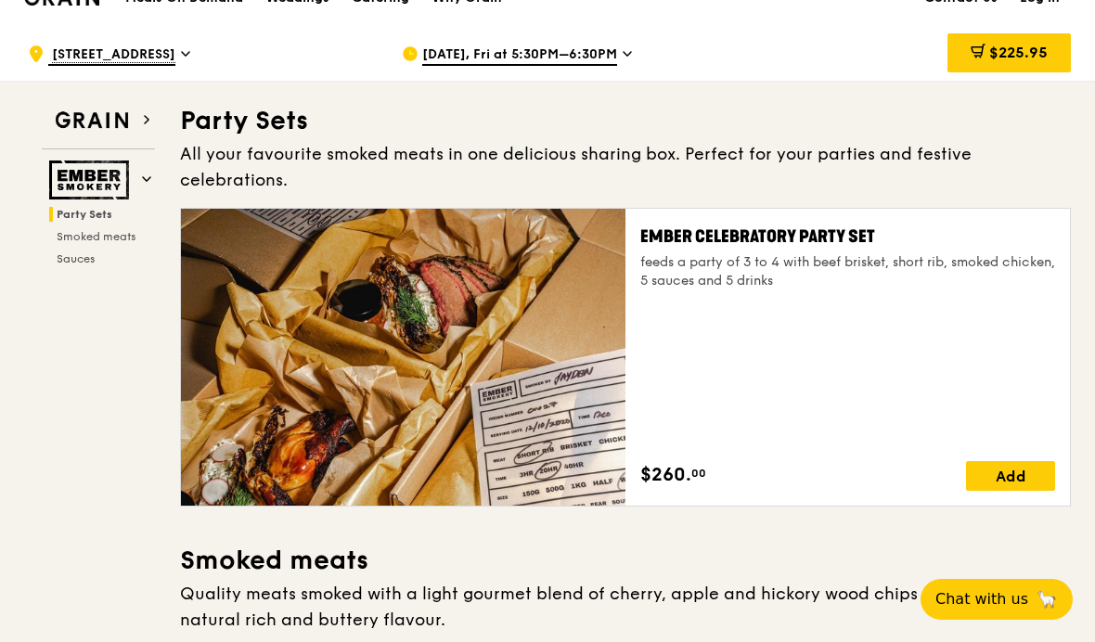
click at [268, 410] on div at bounding box center [403, 357] width 444 height 297
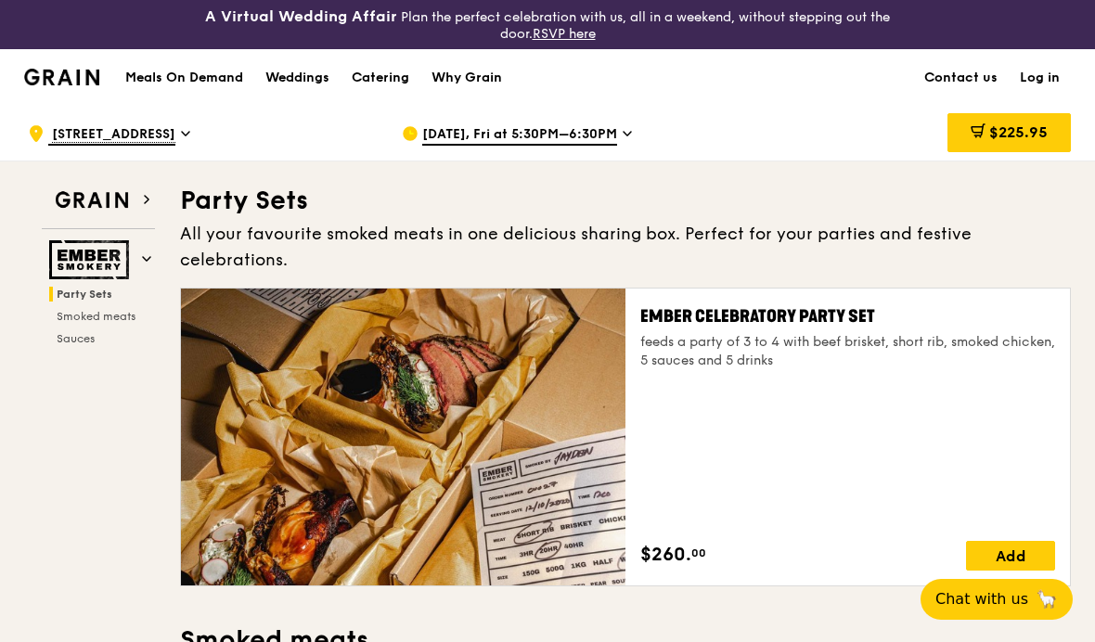
click at [1033, 136] on span "$225.95" at bounding box center [1018, 132] width 58 height 18
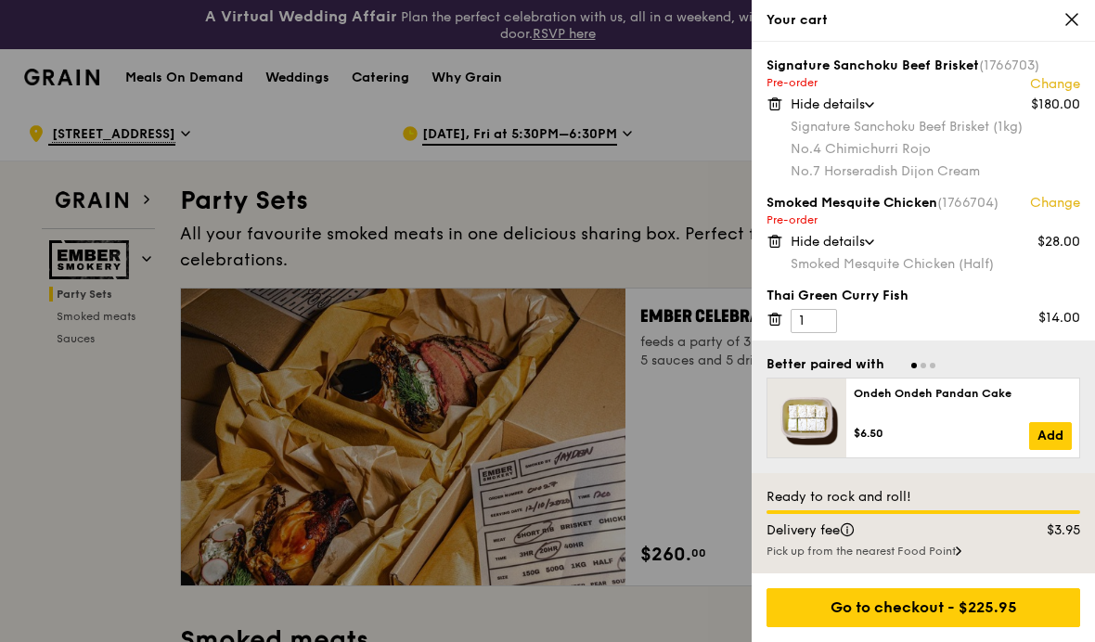
click at [1075, 21] on icon at bounding box center [1071, 19] width 17 height 17
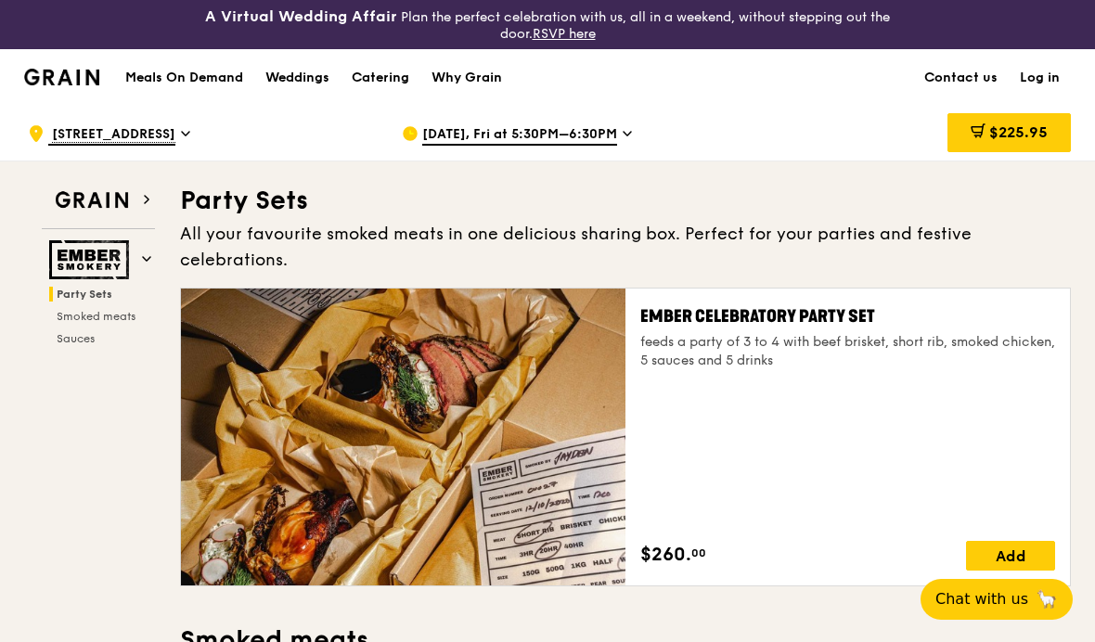
click at [1035, 137] on span "$225.95" at bounding box center [1018, 132] width 58 height 18
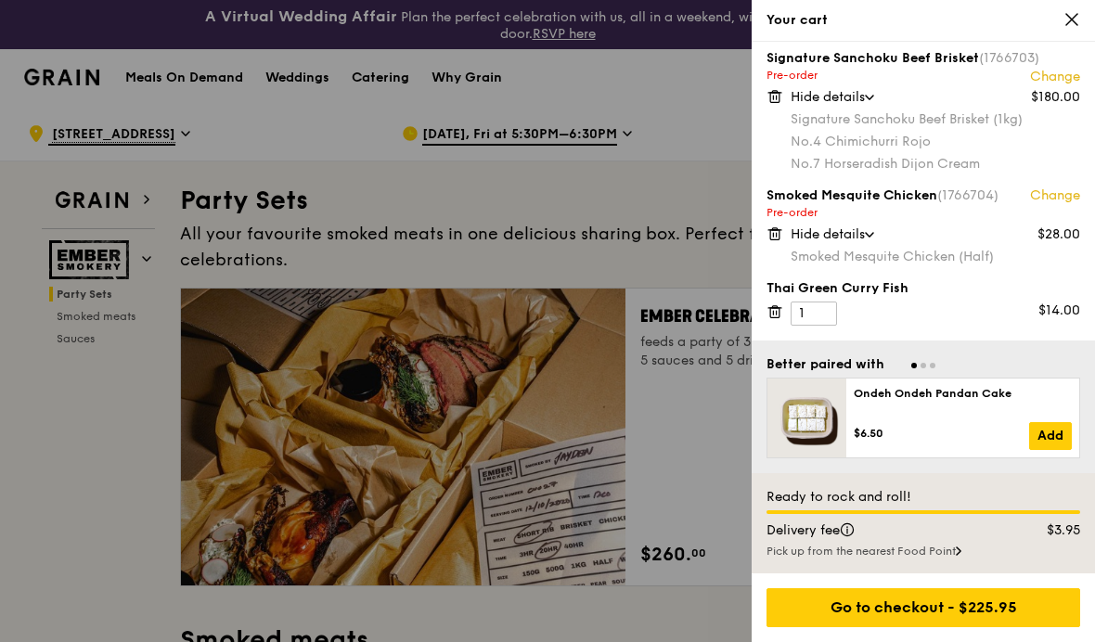
scroll to position [7, 0]
